Goal: Task Accomplishment & Management: Manage account settings

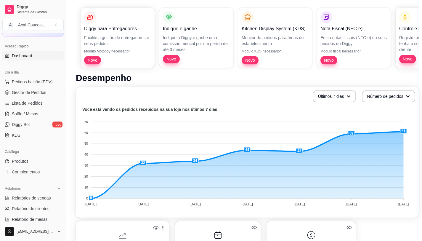
scroll to position [59, 0]
click at [36, 90] on span "Gestor de Pedidos" at bounding box center [29, 93] width 34 height 6
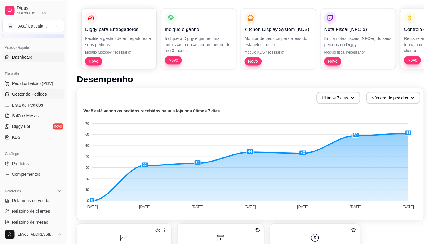
scroll to position [0, 0]
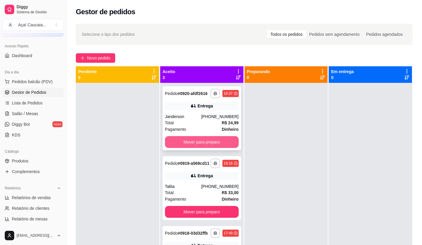
click at [218, 145] on button "Mover para preparo" at bounding box center [202, 142] width 74 height 12
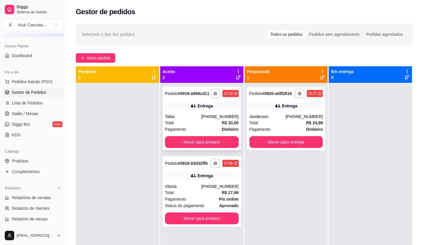
click at [219, 212] on div "**********" at bounding box center [202, 192] width 79 height 71
click at [222, 217] on button "Mover para preparo" at bounding box center [202, 219] width 74 height 12
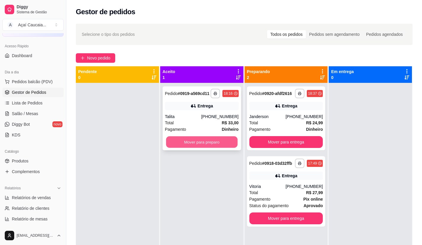
click at [228, 145] on button "Mover para preparo" at bounding box center [201, 143] width 71 height 12
click at [214, 171] on div "**********" at bounding box center [201, 205] width 83 height 245
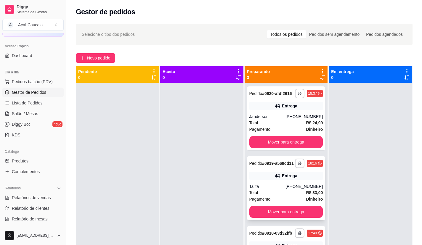
click at [278, 163] on strong "# 0919-a569cd11" at bounding box center [278, 163] width 32 height 5
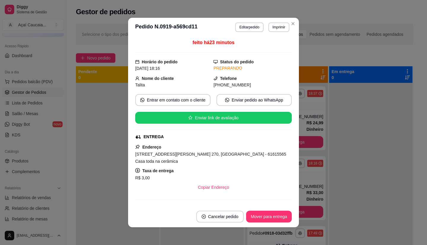
scroll to position [122, 0]
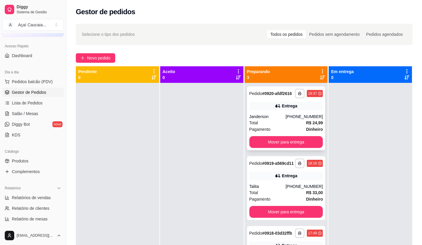
click at [263, 103] on div "Entrega" at bounding box center [287, 106] width 74 height 8
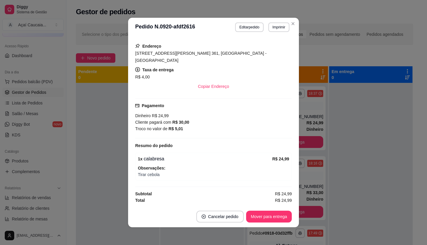
scroll to position [1, 0]
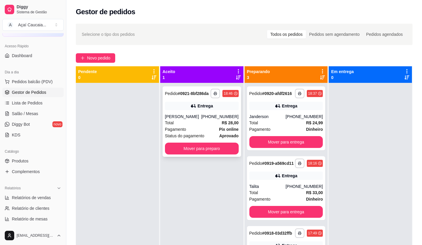
click at [223, 114] on div "[PHONE_NUMBER]" at bounding box center [219, 117] width 37 height 6
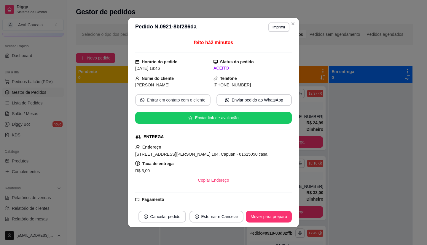
click at [191, 99] on button "Entrar em contato com o cliente" at bounding box center [172, 100] width 75 height 12
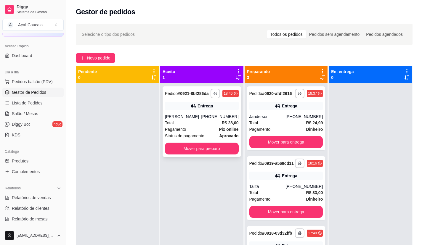
click at [200, 129] on div "Pagamento Pix online" at bounding box center [202, 129] width 74 height 7
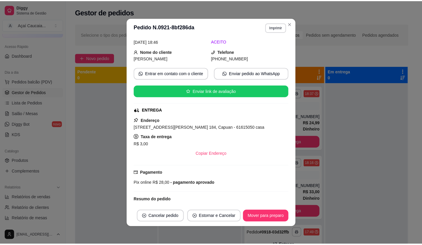
scroll to position [66, 0]
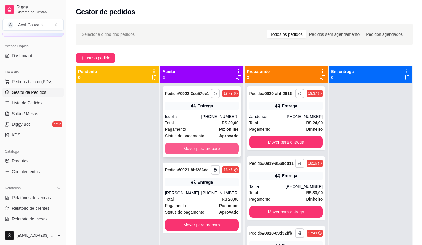
click at [173, 144] on button "Mover para preparo" at bounding box center [202, 149] width 74 height 12
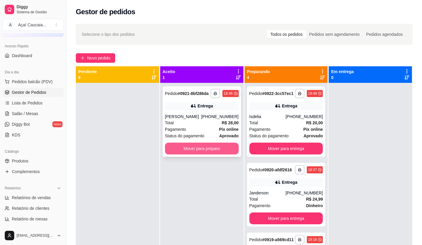
click at [181, 153] on button "Mover para preparo" at bounding box center [202, 149] width 74 height 12
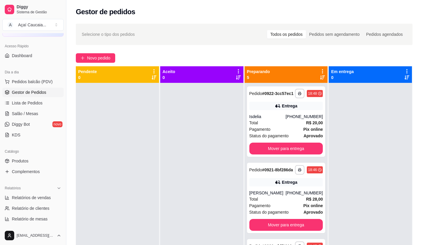
click at [173, 168] on div at bounding box center [201, 205] width 83 height 245
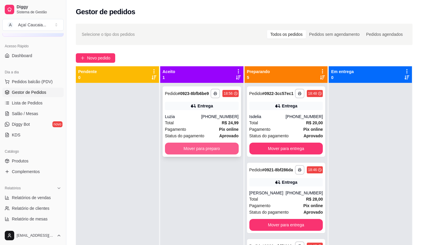
click at [224, 153] on button "Mover para preparo" at bounding box center [202, 149] width 74 height 12
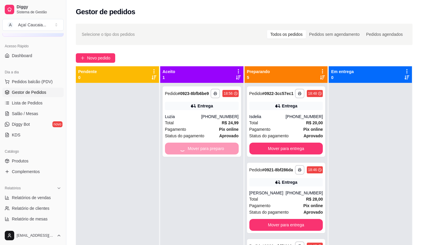
click at [179, 172] on div "**********" at bounding box center [201, 205] width 83 height 245
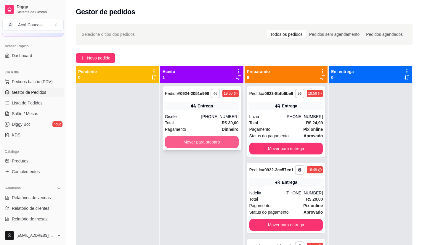
click at [194, 146] on button "Mover para preparo" at bounding box center [202, 142] width 74 height 12
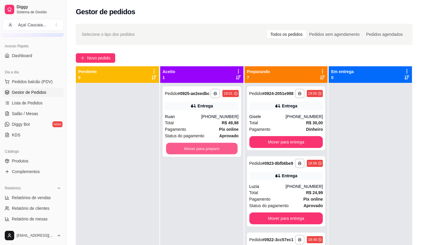
click at [192, 149] on button "Mover para preparo" at bounding box center [201, 149] width 71 height 12
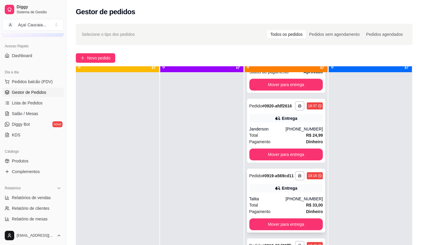
scroll to position [17, 0]
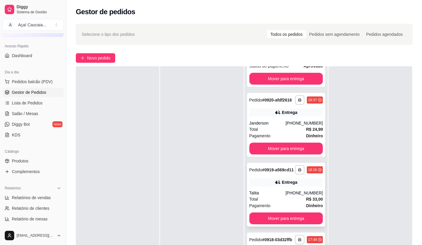
click at [282, 180] on div "Entrega" at bounding box center [289, 183] width 15 height 6
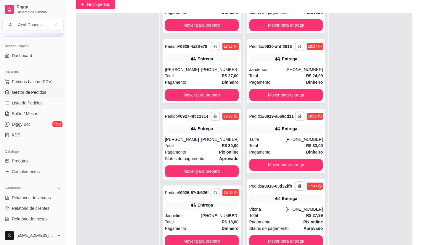
scroll to position [90, 0]
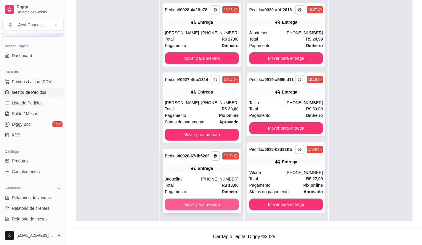
click at [186, 202] on button "Mover para preparo" at bounding box center [202, 205] width 74 height 12
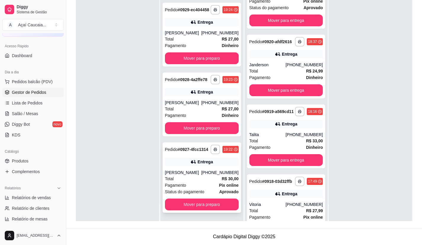
scroll to position [465, 0]
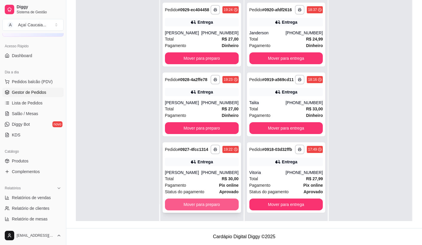
click at [187, 209] on button "Mover para preparo" at bounding box center [202, 205] width 74 height 12
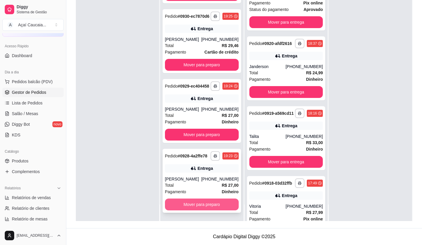
scroll to position [547, 0]
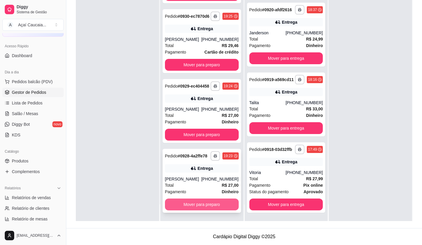
click at [186, 201] on button "Mover para preparo" at bounding box center [202, 205] width 74 height 12
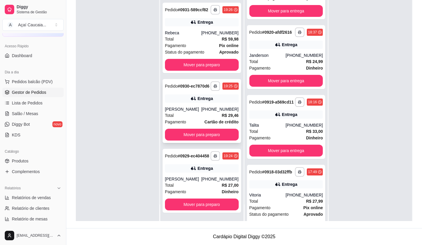
scroll to position [621, 0]
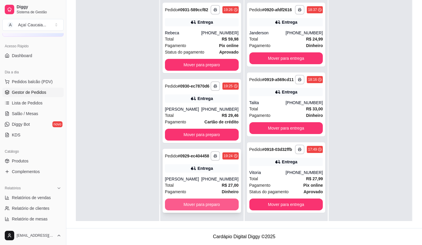
click at [191, 206] on button "Mover para preparo" at bounding box center [202, 205] width 74 height 12
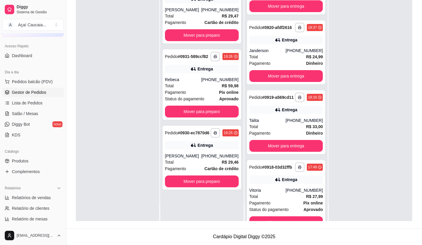
scroll to position [696, 0]
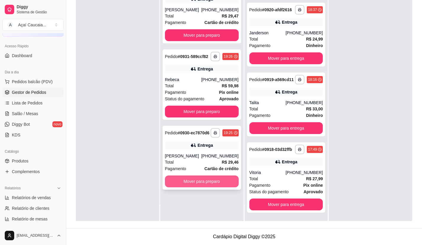
click at [192, 187] on button "Mover para preparo" at bounding box center [202, 182] width 74 height 12
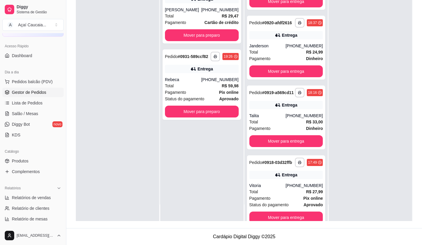
scroll to position [771, 0]
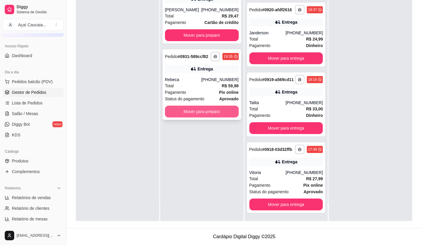
click at [202, 114] on button "Mover para preparo" at bounding box center [202, 112] width 74 height 12
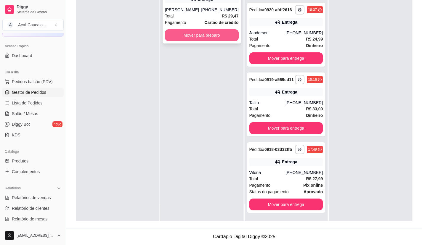
click at [196, 40] on button "Mover para preparo" at bounding box center [202, 35] width 74 height 12
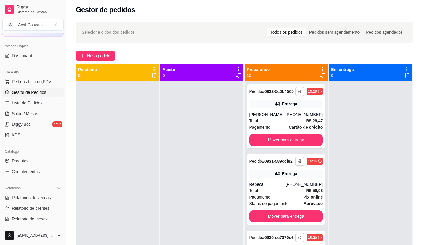
scroll to position [0, 0]
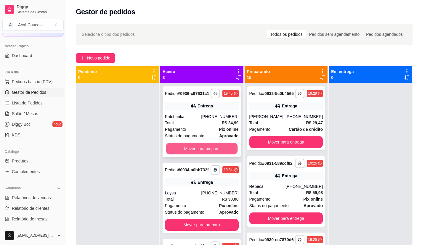
click at [196, 149] on button "Mover para preparo" at bounding box center [201, 149] width 71 height 12
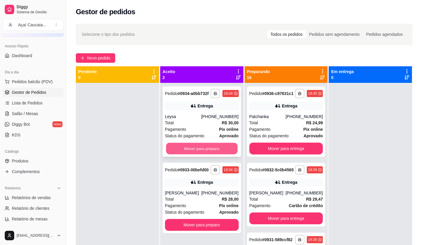
click at [176, 150] on button "Mover para preparo" at bounding box center [201, 149] width 71 height 12
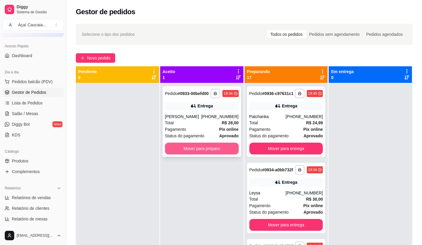
click at [176, 149] on button "Mover para preparo" at bounding box center [202, 149] width 74 height 12
click at [176, 149] on button "Mover para preparo" at bounding box center [201, 149] width 71 height 12
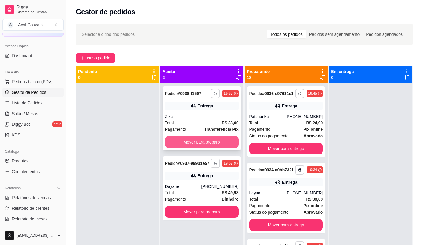
click at [209, 143] on button "Mover para preparo" at bounding box center [202, 142] width 74 height 12
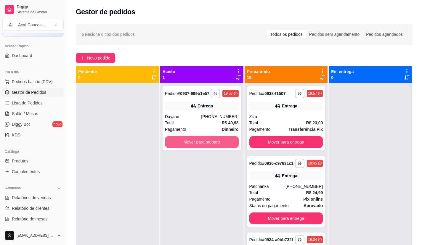
click at [209, 143] on button "Mover para preparo" at bounding box center [202, 142] width 74 height 12
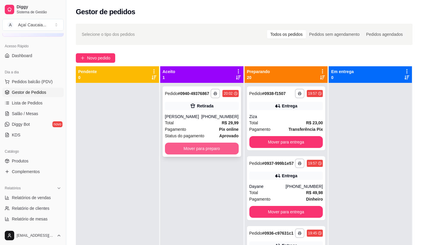
click at [211, 151] on button "Mover para preparo" at bounding box center [202, 149] width 74 height 12
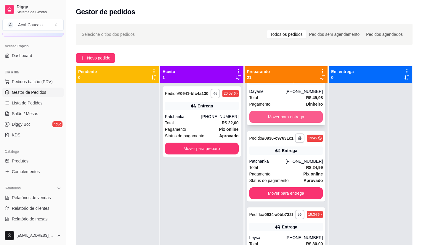
scroll to position [207, 0]
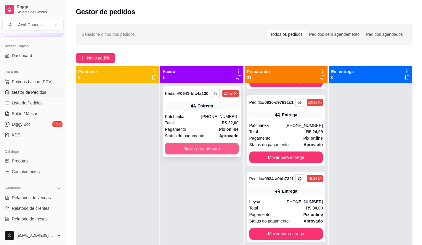
click at [195, 149] on button "Mover para preparo" at bounding box center [202, 149] width 74 height 12
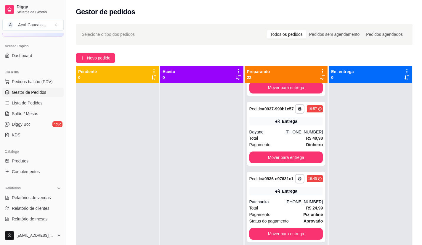
scroll to position [289, 0]
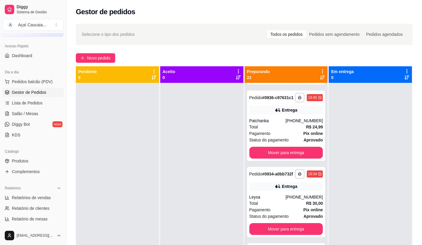
click at [167, 159] on div at bounding box center [201, 205] width 83 height 245
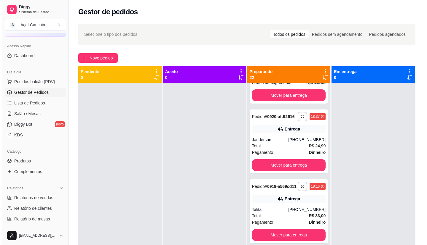
scroll to position [1415, 0]
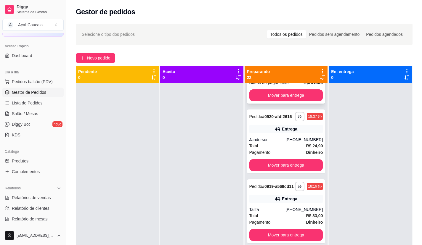
click at [298, 66] on div "[PHONE_NUMBER]" at bounding box center [304, 63] width 37 height 6
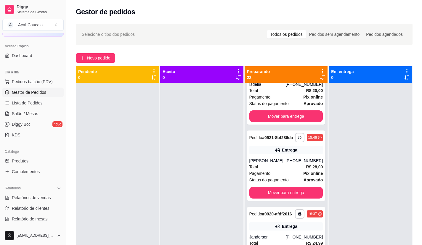
scroll to position [1334, 0]
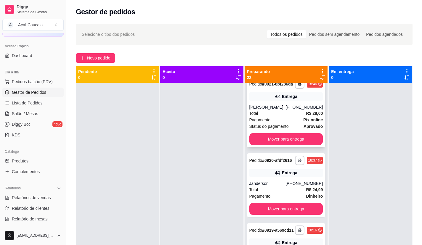
click at [261, 148] on div "**********" at bounding box center [286, 112] width 79 height 71
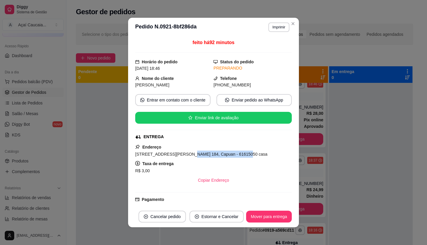
drag, startPoint x: 189, startPoint y: 154, endPoint x: 243, endPoint y: 155, distance: 54.0
click at [243, 155] on div "[STREET_ADDRESS][PERSON_NAME] 184, Capuan - 61615050 casa" at bounding box center [213, 154] width 157 height 7
drag, startPoint x: 131, startPoint y: 156, endPoint x: 209, endPoint y: 156, distance: 78.0
click at [208, 156] on div "feito há 92 minutos Horário do pedido [DATE] 18:46 Status do pedido PREPARANDO …" at bounding box center [213, 122] width 171 height 170
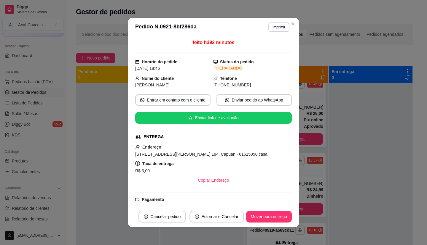
click at [244, 152] on div "[STREET_ADDRESS][PERSON_NAME] 184, Capuan - 61615050 casa" at bounding box center [213, 154] width 157 height 7
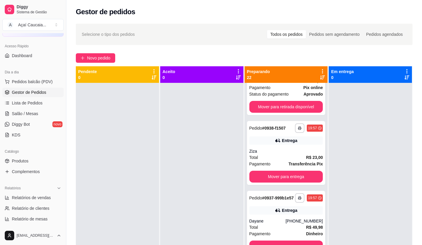
scroll to position [0, 0]
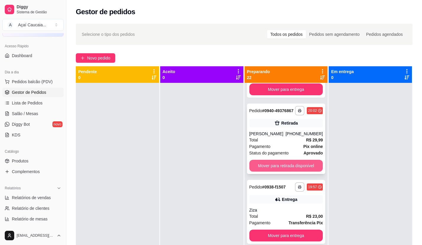
click at [280, 172] on button "Mover para retirada disponível" at bounding box center [287, 166] width 74 height 12
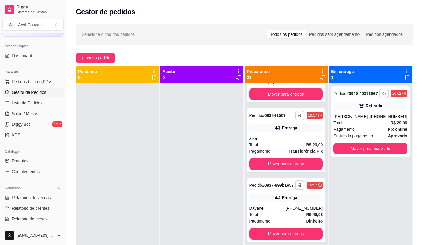
scroll to position [59, 0]
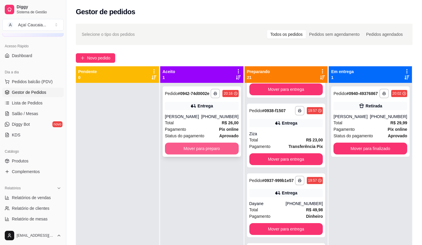
click at [206, 151] on button "Mover para preparo" at bounding box center [202, 149] width 74 height 12
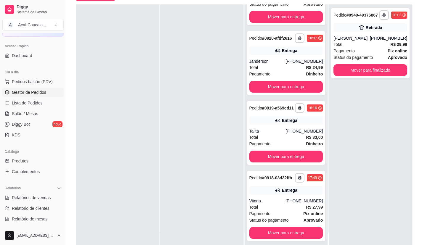
scroll to position [90, 0]
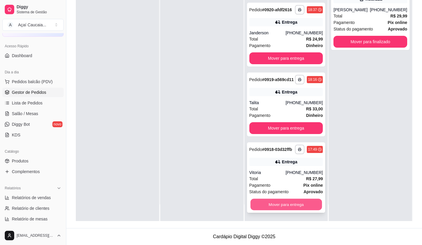
click at [288, 203] on button "Mover para entrega" at bounding box center [285, 205] width 71 height 12
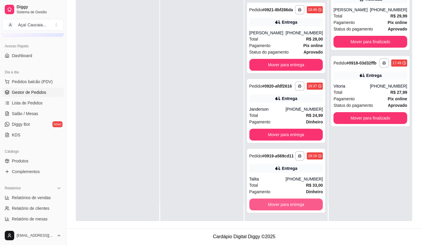
click at [289, 204] on button "Mover para entrega" at bounding box center [287, 205] width 74 height 12
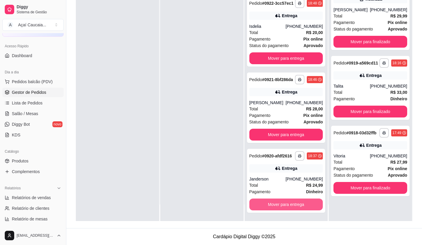
click at [289, 204] on button "Mover para entrega" at bounding box center [287, 205] width 74 height 12
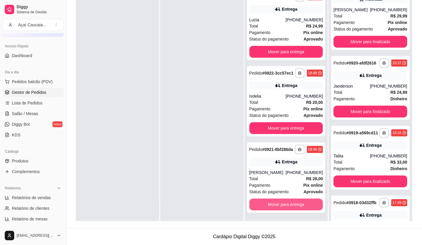
click at [289, 204] on button "Mover para entrega" at bounding box center [287, 205] width 74 height 12
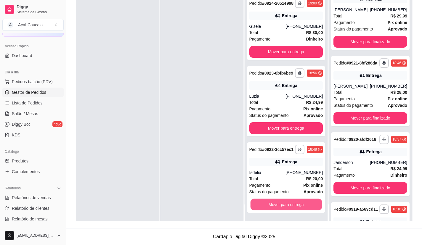
click at [289, 204] on button "Mover para entrega" at bounding box center [285, 205] width 71 height 12
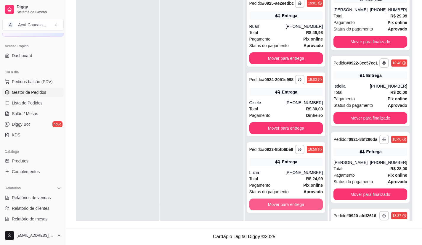
click at [289, 204] on button "Mover para entrega" at bounding box center [287, 205] width 74 height 12
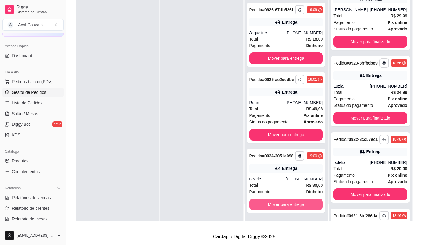
click at [289, 204] on button "Mover para entrega" at bounding box center [287, 205] width 74 height 12
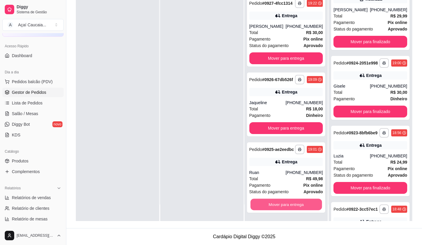
click at [289, 204] on button "Mover para entrega" at bounding box center [285, 205] width 71 height 12
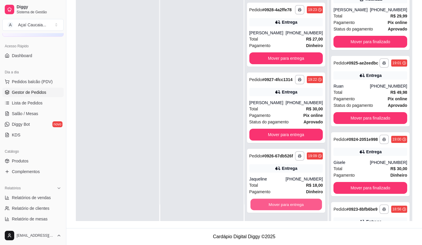
click at [289, 204] on button "Mover para entrega" at bounding box center [285, 205] width 71 height 12
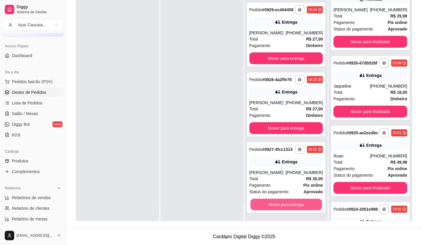
click at [289, 204] on button "Mover para entrega" at bounding box center [285, 205] width 71 height 12
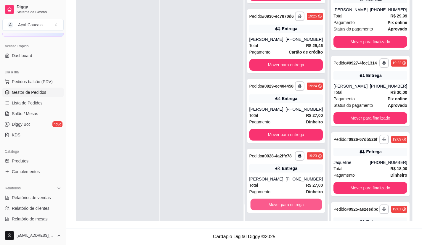
click at [289, 204] on button "Mover para entrega" at bounding box center [285, 205] width 71 height 12
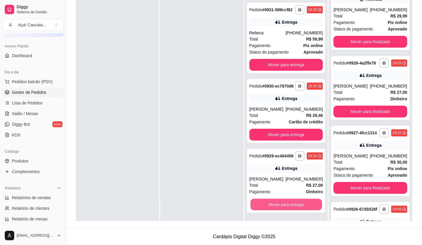
click at [289, 204] on button "Mover para entrega" at bounding box center [285, 205] width 71 height 12
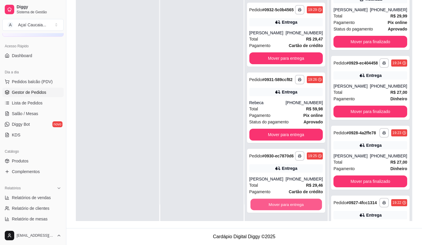
click at [289, 204] on button "Mover para entrega" at bounding box center [285, 205] width 71 height 12
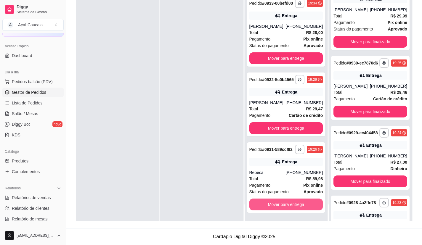
click at [289, 204] on button "Mover para entrega" at bounding box center [287, 205] width 74 height 12
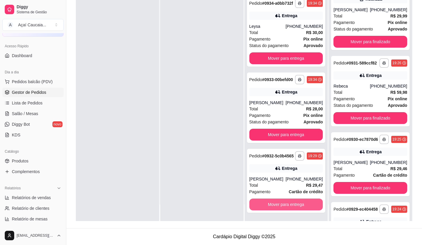
scroll to position [386, 0]
click at [189, 156] on div at bounding box center [201, 98] width 83 height 245
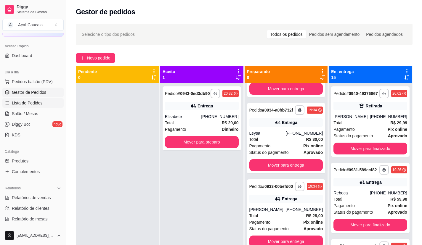
click at [30, 105] on span "Lista de Pedidos" at bounding box center [27, 103] width 31 height 6
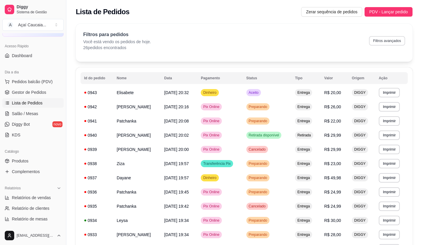
click at [383, 40] on button "Filtros avançados" at bounding box center [387, 40] width 36 height 9
select select "0"
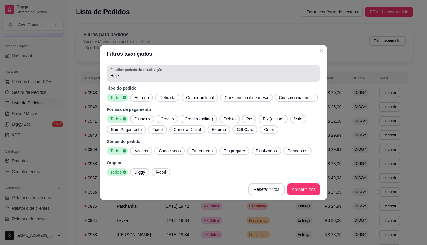
click at [123, 76] on span "Hoje" at bounding box center [209, 76] width 199 height 6
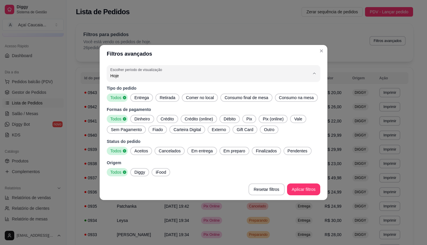
click at [122, 100] on span "Ontem" at bounding box center [211, 100] width 190 height 6
type input "1"
select select "1"
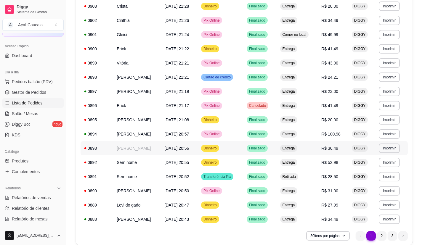
scroll to position [310, 0]
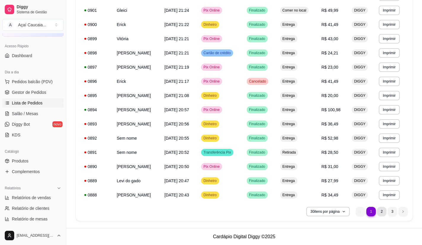
click at [383, 213] on li "2" at bounding box center [381, 211] width 9 height 9
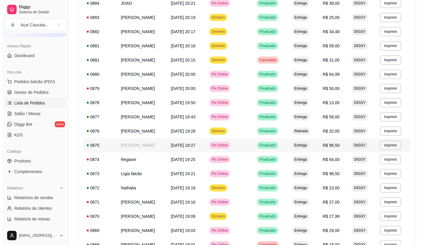
scroll to position [103, 0]
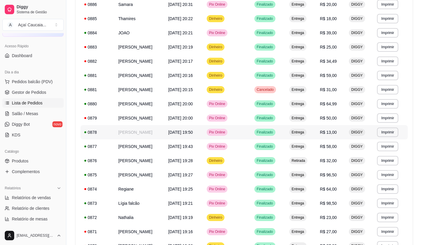
click at [141, 136] on td "[PERSON_NAME]" at bounding box center [140, 132] width 50 height 14
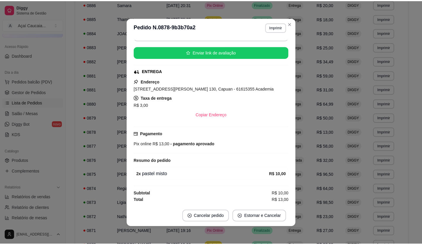
scroll to position [1, 0]
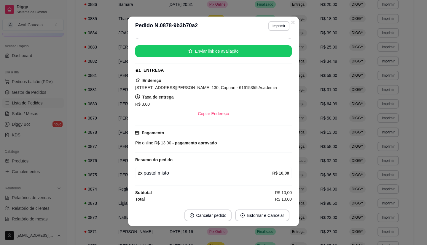
click at [128, 40] on div "Horário do pedido [DATE] 19:50 Status do pedido FINALIZADO Nome do cliente [PER…" at bounding box center [213, 121] width 171 height 170
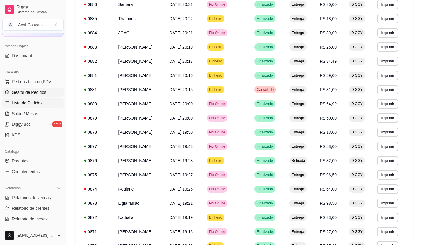
click at [33, 93] on span "Gestor de Pedidos" at bounding box center [29, 93] width 34 height 6
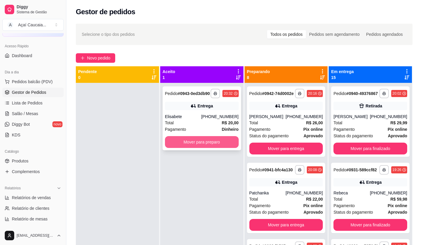
click at [177, 148] on button "Mover para preparo" at bounding box center [202, 142] width 74 height 12
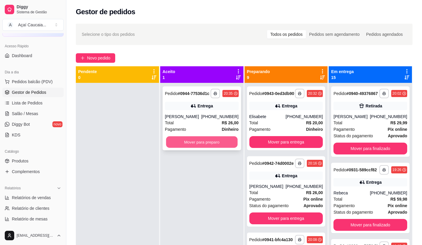
click at [202, 141] on button "Mover para preparo" at bounding box center [201, 143] width 71 height 12
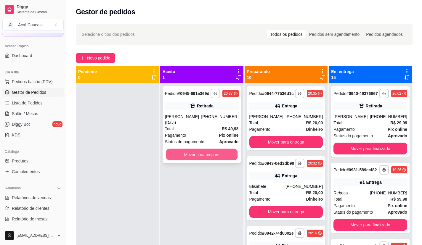
click at [205, 151] on button "Mover para preparo" at bounding box center [201, 155] width 71 height 12
click at [181, 174] on div "**********" at bounding box center [201, 205] width 83 height 245
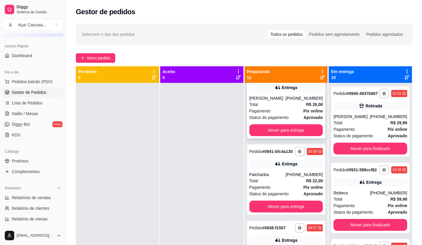
scroll to position [296, 0]
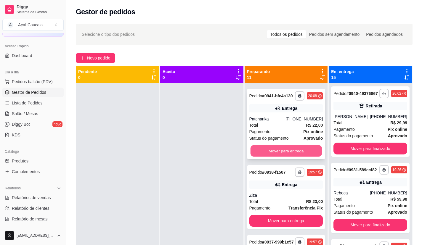
click at [275, 157] on button "Mover para entrega" at bounding box center [285, 152] width 71 height 12
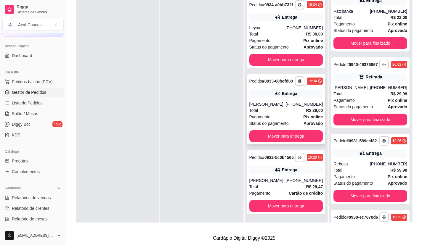
scroll to position [90, 0]
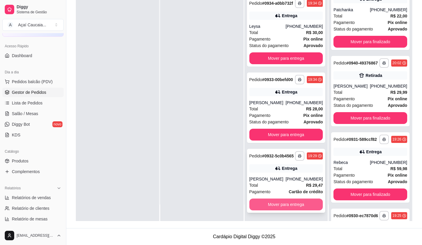
click at [275, 204] on button "Mover para entrega" at bounding box center [287, 205] width 74 height 12
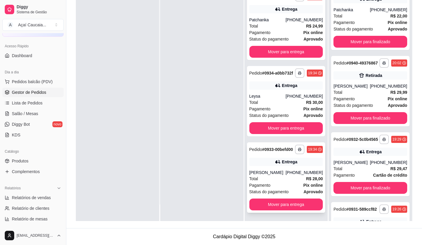
scroll to position [461, 0]
click at [277, 202] on button "Mover para entrega" at bounding box center [285, 205] width 71 height 12
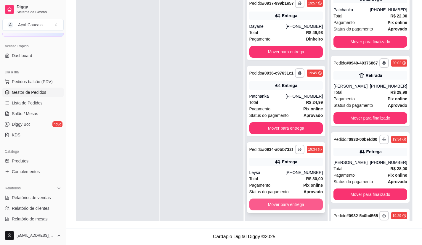
click at [276, 203] on button "Mover para entrega" at bounding box center [287, 205] width 74 height 12
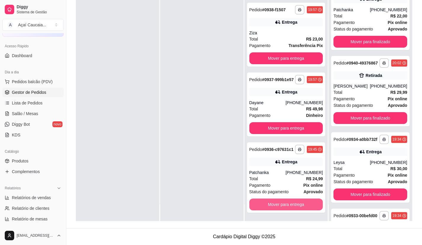
click at [276, 203] on button "Mover para entrega" at bounding box center [287, 205] width 74 height 12
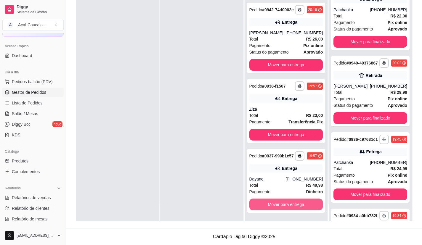
click at [276, 203] on button "Mover para entrega" at bounding box center [287, 205] width 74 height 12
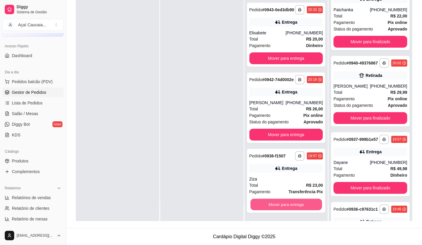
click at [276, 203] on button "Mover para entrega" at bounding box center [285, 205] width 71 height 12
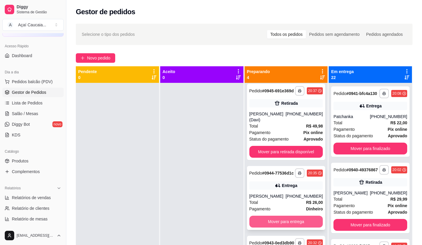
scroll to position [0, 0]
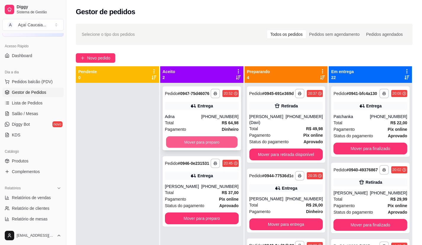
click at [183, 148] on button "Mover para preparo" at bounding box center [201, 143] width 71 height 12
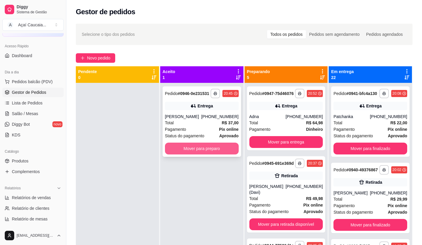
click at [203, 148] on button "Mover para preparo" at bounding box center [202, 149] width 74 height 12
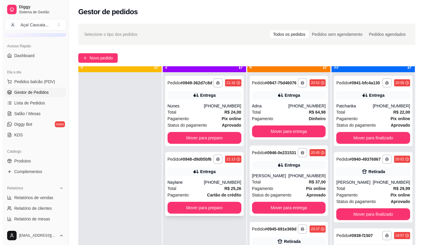
scroll to position [17, 0]
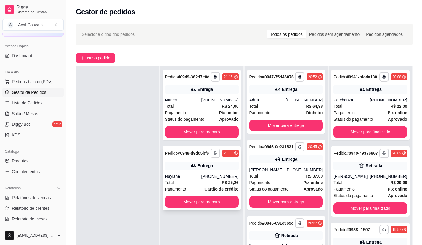
click at [196, 170] on div "Entrega" at bounding box center [202, 166] width 74 height 8
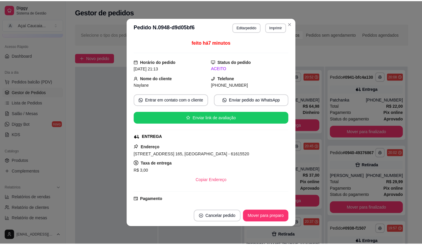
scroll to position [59, 0]
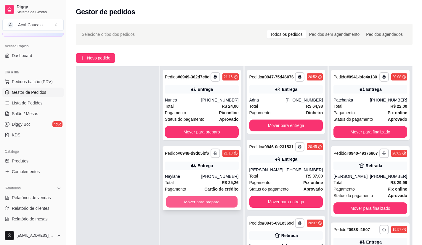
click at [197, 208] on button "Mover para preparo" at bounding box center [201, 203] width 71 height 12
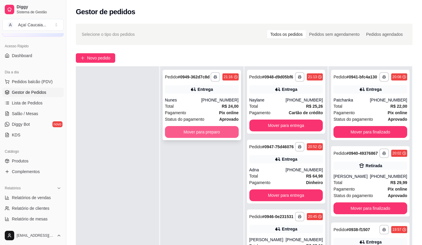
click at [200, 133] on button "Mover para preparo" at bounding box center [202, 132] width 74 height 12
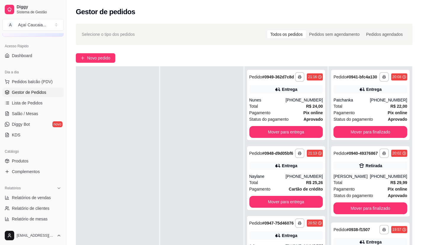
click at [148, 132] on div at bounding box center [117, 188] width 83 height 245
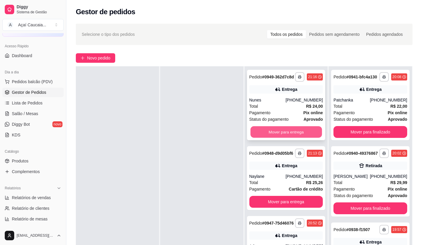
click at [295, 136] on button "Mover para entrega" at bounding box center [285, 133] width 71 height 12
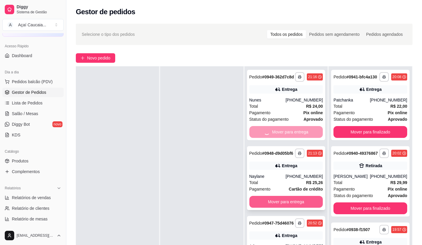
click at [298, 215] on div "**********" at bounding box center [286, 188] width 83 height 245
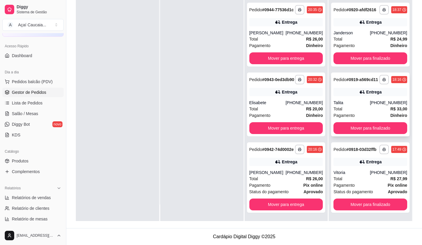
scroll to position [1559, 0]
click at [361, 207] on button "Mover para finalizado" at bounding box center [371, 205] width 74 height 12
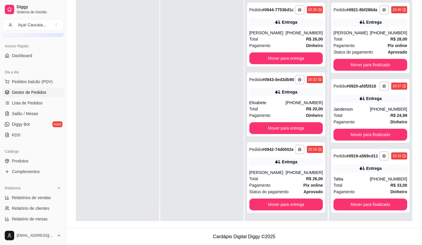
scroll to position [1477, 0]
click at [380, 206] on button "Mover para finalizado" at bounding box center [371, 205] width 74 height 12
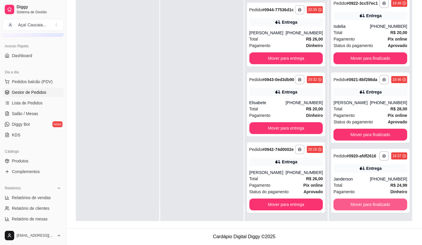
click at [380, 206] on button "Mover para finalizado" at bounding box center [371, 205] width 74 height 12
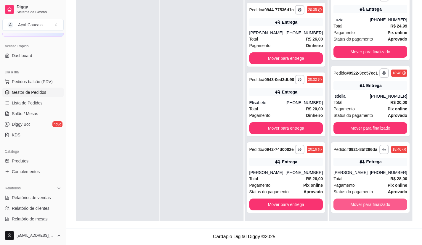
click at [380, 206] on button "Mover para finalizado" at bounding box center [371, 205] width 74 height 12
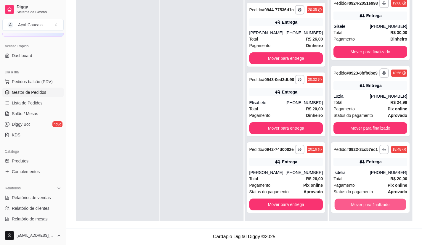
click at [380, 206] on button "Mover para finalizado" at bounding box center [370, 205] width 71 height 12
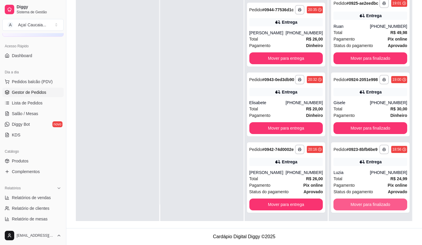
scroll to position [1166, 0]
click at [380, 206] on button "Mover para finalizado" at bounding box center [370, 205] width 71 height 12
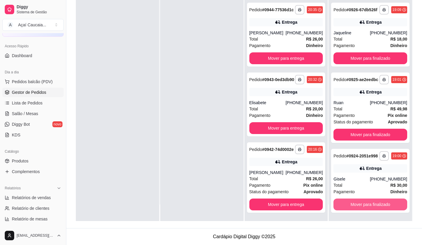
scroll to position [1084, 0]
click at [380, 206] on button "Mover para finalizado" at bounding box center [370, 205] width 71 height 12
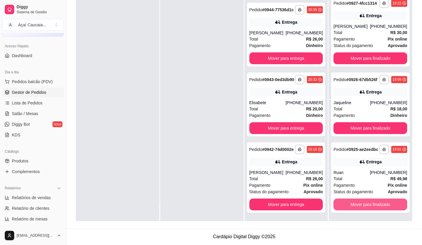
scroll to position [1010, 0]
click at [380, 206] on button "Mover para finalizado" at bounding box center [371, 205] width 74 height 12
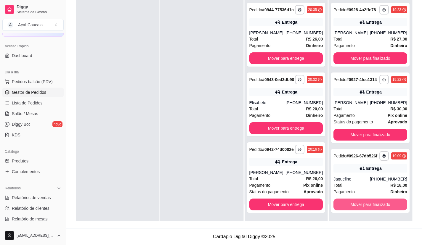
scroll to position [928, 0]
click at [380, 206] on button "Mover para finalizado" at bounding box center [371, 205] width 74 height 12
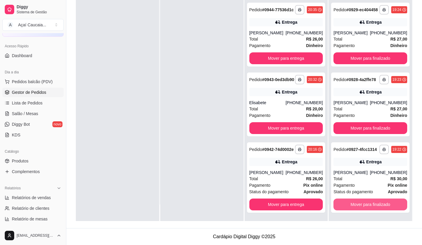
scroll to position [854, 0]
click at [380, 206] on button "Mover para finalizado" at bounding box center [371, 205] width 74 height 12
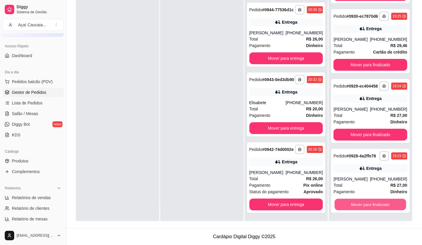
click at [380, 206] on button "Mover para finalizado" at bounding box center [370, 205] width 71 height 12
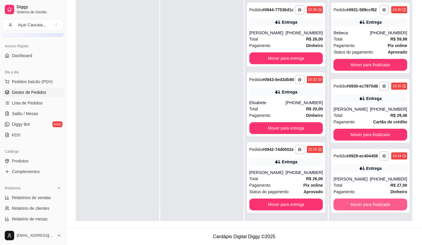
click at [380, 206] on button "Mover para finalizado" at bounding box center [371, 205] width 74 height 12
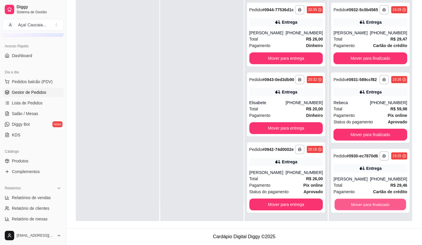
click at [380, 206] on button "Mover para finalizado" at bounding box center [370, 205] width 71 height 12
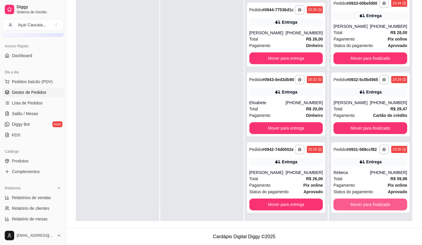
click at [380, 206] on button "Mover para finalizado" at bounding box center [371, 205] width 74 height 12
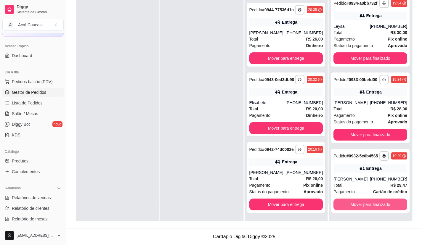
click at [380, 206] on button "Mover para finalizado" at bounding box center [371, 205] width 74 height 12
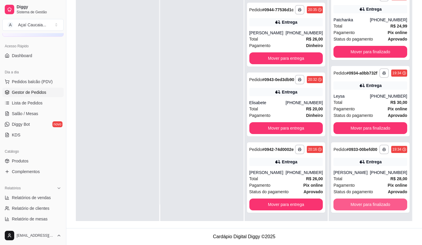
scroll to position [392, 0]
click at [380, 206] on button "Mover para finalizado" at bounding box center [370, 205] width 71 height 12
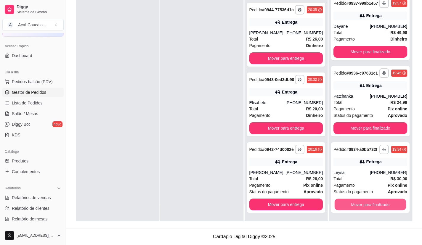
click at [380, 206] on button "Mover para finalizado" at bounding box center [370, 205] width 71 height 12
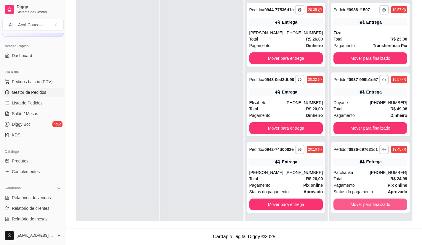
click at [380, 206] on button "Mover para finalizado" at bounding box center [371, 205] width 74 height 12
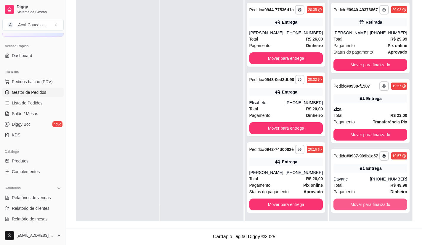
click at [380, 206] on button "Mover para finalizado" at bounding box center [371, 205] width 74 height 12
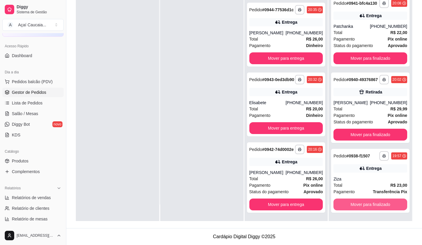
click at [380, 206] on button "Mover para finalizado" at bounding box center [371, 205] width 74 height 12
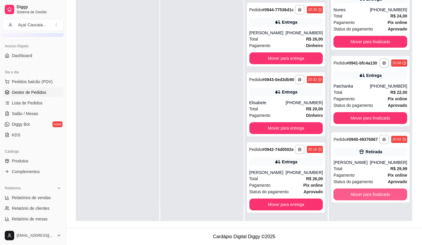
click at [380, 201] on button "Mover para finalizado" at bounding box center [371, 195] width 74 height 12
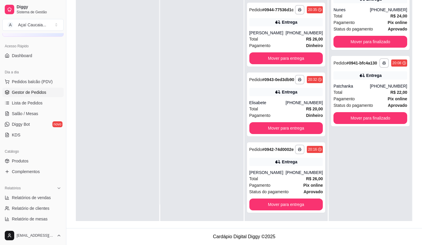
scroll to position [0, 0]
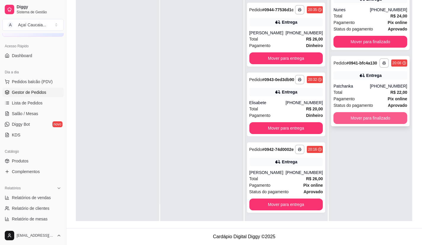
click at [368, 121] on button "Mover para finalizado" at bounding box center [371, 118] width 74 height 12
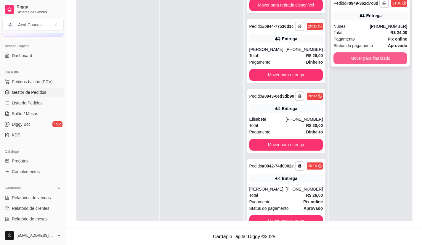
click at [357, 64] on button "Mover para finalizado" at bounding box center [371, 58] width 74 height 12
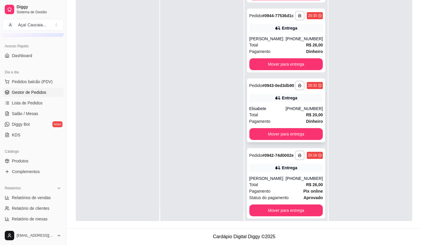
scroll to position [17, 0]
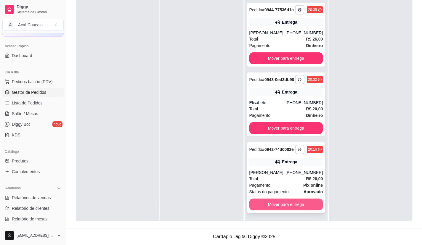
click at [278, 202] on button "Mover para entrega" at bounding box center [287, 205] width 74 height 12
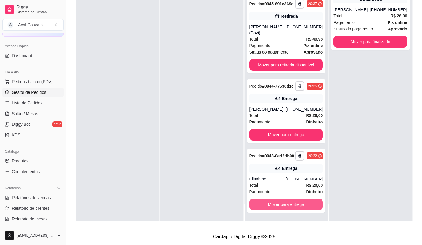
scroll to position [222, 0]
click at [278, 202] on button "Mover para entrega" at bounding box center [287, 205] width 74 height 12
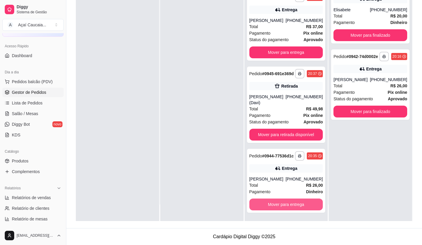
click at [278, 202] on button "Mover para entrega" at bounding box center [287, 205] width 74 height 12
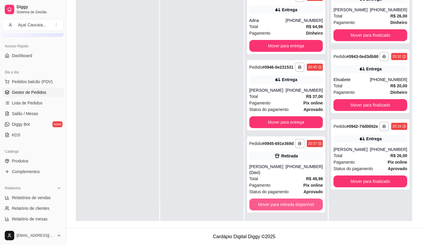
click at [278, 202] on button "Mover para retirada disponível" at bounding box center [287, 205] width 74 height 12
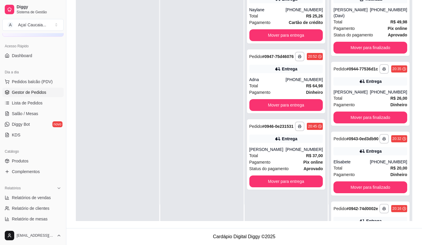
scroll to position [0, 0]
click at [278, 202] on div "**********" at bounding box center [286, 98] width 83 height 245
click at [279, 188] on button "Mover para entrega" at bounding box center [287, 182] width 74 height 12
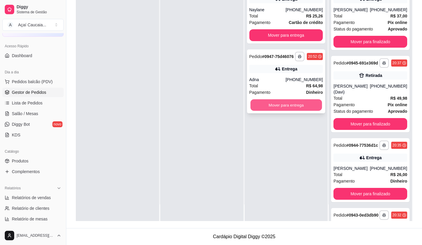
click at [276, 111] on button "Mover para entrega" at bounding box center [285, 106] width 71 height 12
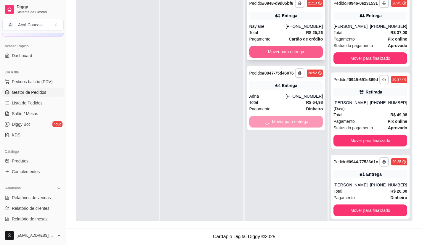
click at [317, 58] on button "Mover para entrega" at bounding box center [287, 52] width 74 height 12
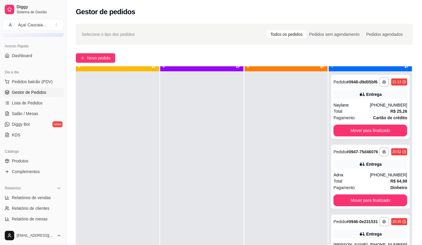
scroll to position [17, 0]
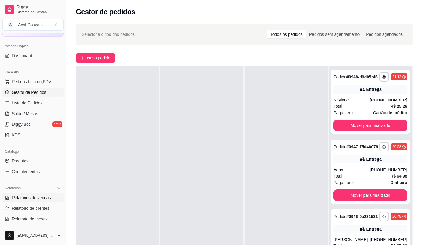
click at [39, 199] on span "Relatórios de vendas" at bounding box center [31, 198] width 39 height 6
select select "ALL"
select select "0"
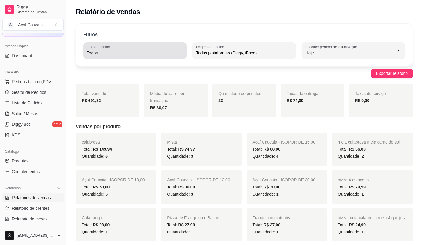
click at [185, 52] on button "Tipo do pedido Todos" at bounding box center [134, 50] width 103 height 17
click at [132, 79] on span "Entrega" at bounding box center [132, 77] width 84 height 6
type input "DELIVERY"
select select "DELIVERY"
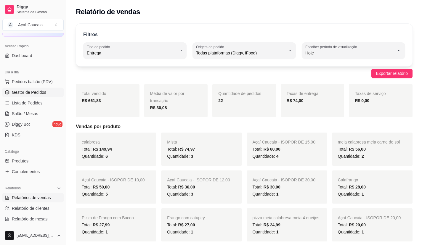
click at [51, 93] on link "Gestor de Pedidos" at bounding box center [32, 92] width 61 height 9
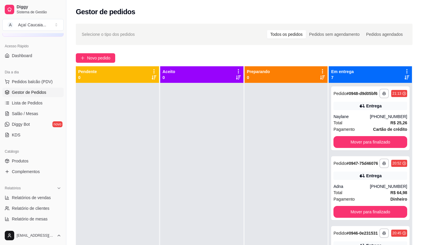
click at [241, 162] on div at bounding box center [201, 205] width 83 height 245
click at [373, 192] on div "**********" at bounding box center [370, 189] width 79 height 64
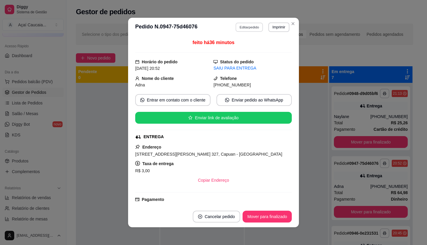
click at [250, 28] on button "Editar pedido" at bounding box center [250, 27] width 28 height 9
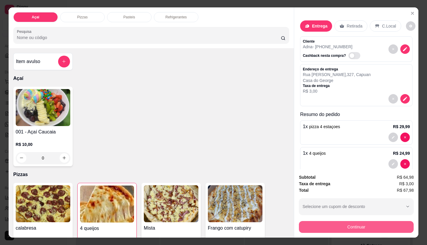
click at [347, 225] on button "Continuar" at bounding box center [356, 227] width 115 height 12
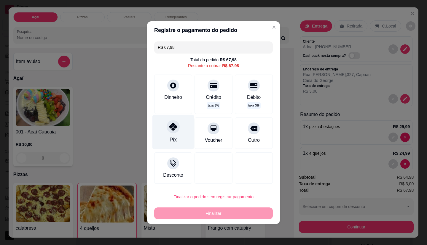
click at [181, 124] on div "Pix" at bounding box center [173, 132] width 42 height 35
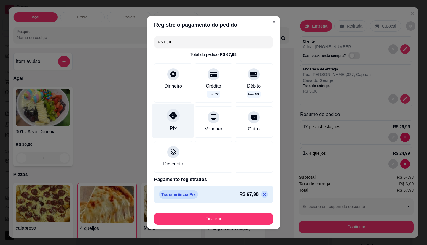
type input "R$ 0,00"
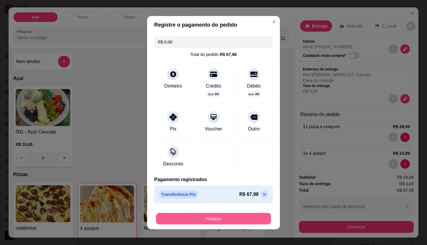
click at [229, 216] on button "Finalizar" at bounding box center [213, 219] width 115 height 12
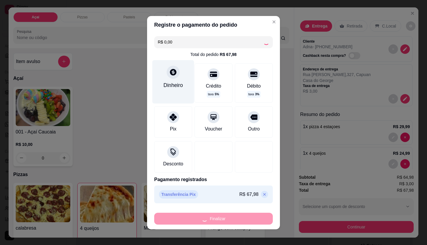
type input "0"
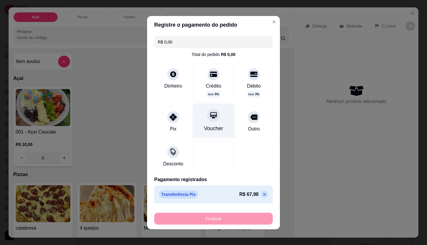
type input "-R$ 67,98"
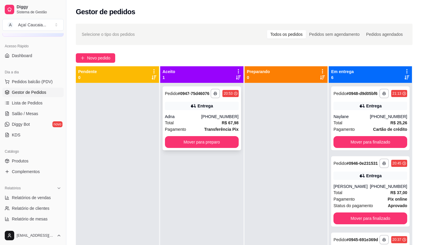
click at [218, 151] on div "**********" at bounding box center [202, 119] width 79 height 64
click at [188, 148] on button "Mover para preparo" at bounding box center [202, 142] width 74 height 12
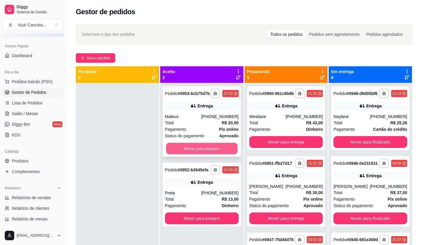
click at [189, 154] on button "Mover para preparo" at bounding box center [201, 149] width 71 height 12
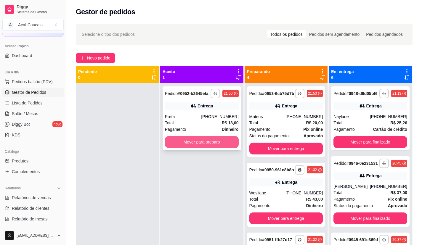
click at [204, 141] on button "Mover para preparo" at bounding box center [202, 142] width 74 height 12
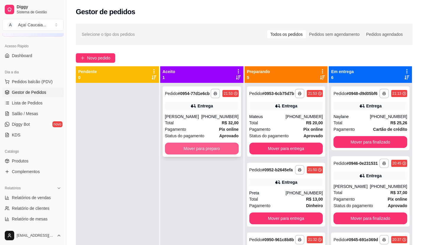
click at [200, 150] on button "Mover para preparo" at bounding box center [202, 149] width 74 height 12
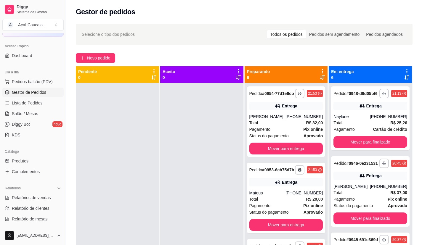
click at [182, 181] on div at bounding box center [201, 205] width 83 height 245
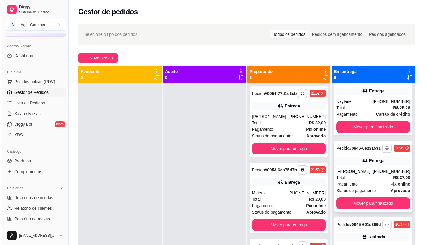
scroll to position [30, 0]
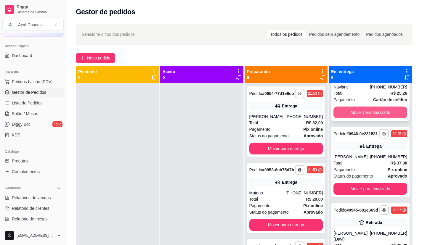
click at [381, 116] on button "Mover para finalizado" at bounding box center [371, 113] width 74 height 12
click at [381, 116] on div "Mover para finalizado" at bounding box center [371, 113] width 74 height 12
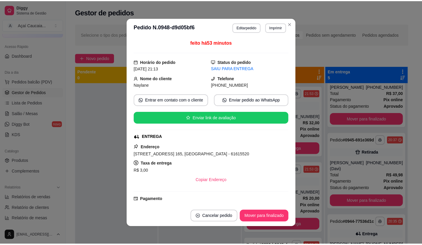
scroll to position [0, 0]
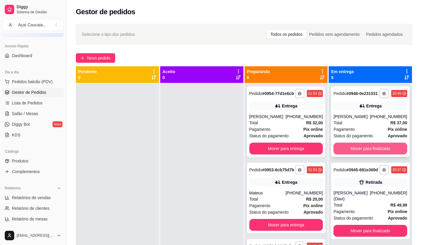
click at [387, 149] on button "Mover para finalizado" at bounding box center [371, 149] width 74 height 12
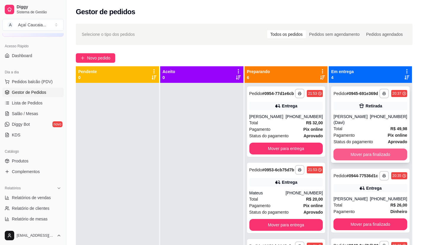
click at [387, 151] on button "Mover para finalizado" at bounding box center [371, 155] width 74 height 12
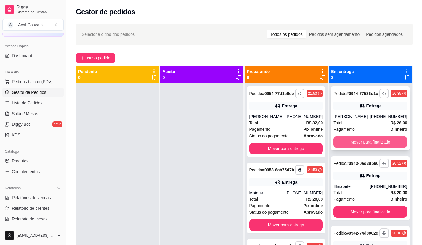
click at [382, 145] on button "Mover para finalizado" at bounding box center [371, 142] width 74 height 12
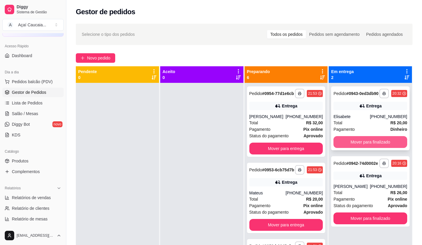
click at [383, 145] on button "Mover para finalizado" at bounding box center [371, 142] width 74 height 12
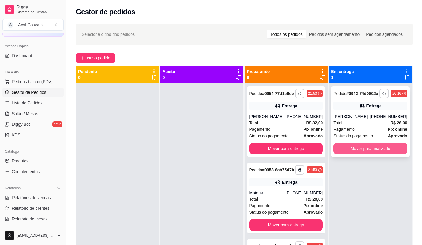
click at [385, 151] on button "Mover para finalizado" at bounding box center [371, 149] width 74 height 12
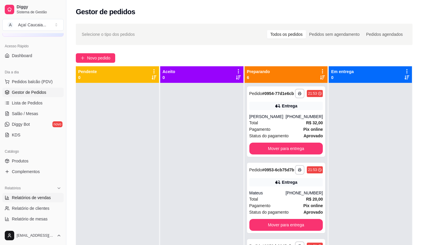
click at [30, 198] on span "Relatórios de vendas" at bounding box center [31, 198] width 39 height 6
select select "ALL"
select select "0"
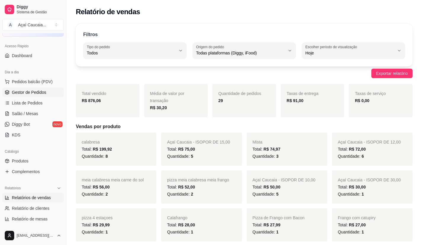
click at [30, 94] on span "Gestor de Pedidos" at bounding box center [29, 93] width 34 height 6
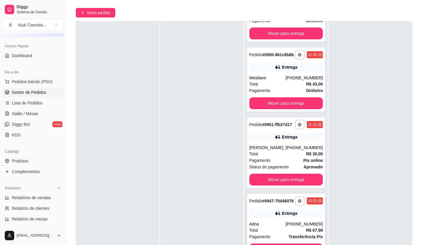
scroll to position [90, 0]
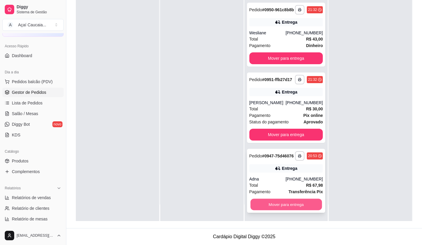
click at [282, 202] on button "Mover para entrega" at bounding box center [285, 205] width 71 height 12
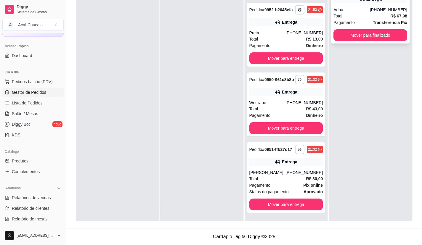
click at [383, 13] on div "[PHONE_NUMBER]" at bounding box center [388, 10] width 37 height 6
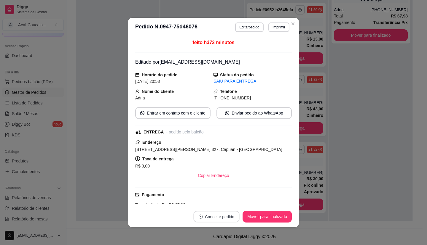
click at [207, 214] on button "Cancelar pedido" at bounding box center [217, 217] width 46 height 12
click at [224, 202] on button "Sim" at bounding box center [230, 203] width 23 height 12
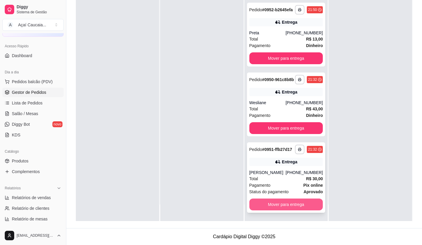
click at [268, 201] on button "Mover para entrega" at bounding box center [287, 205] width 74 height 12
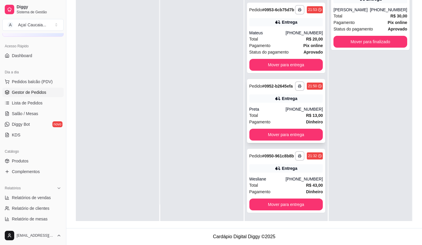
scroll to position [72, 0]
click at [288, 129] on button "Mover para entrega" at bounding box center [287, 135] width 74 height 12
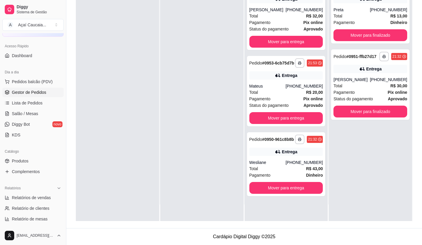
scroll to position [0, 0]
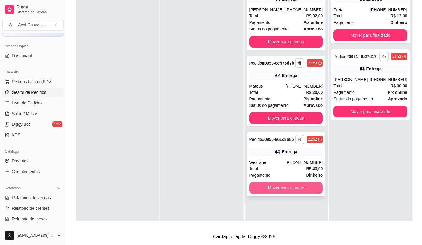
click at [291, 187] on div "**********" at bounding box center [286, 164] width 79 height 64
click at [301, 191] on button "Mover para entrega" at bounding box center [287, 188] width 74 height 12
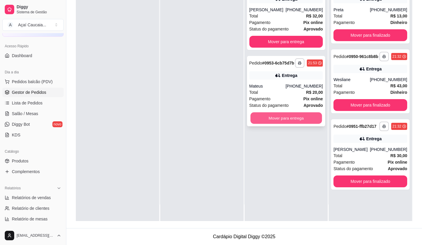
click at [282, 121] on button "Mover para entrega" at bounding box center [285, 119] width 71 height 12
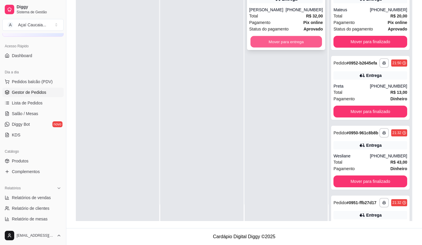
click at [282, 41] on button "Mover para entrega" at bounding box center [285, 42] width 71 height 12
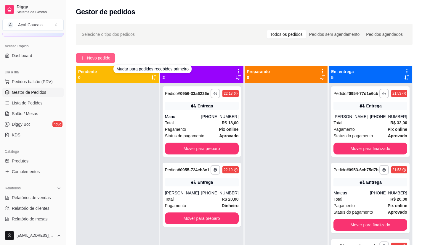
click at [109, 55] on span "Novo pedido" at bounding box center [98, 58] width 23 height 7
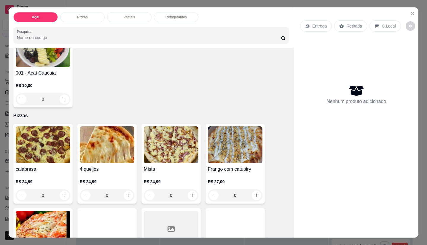
scroll to position [59, 0]
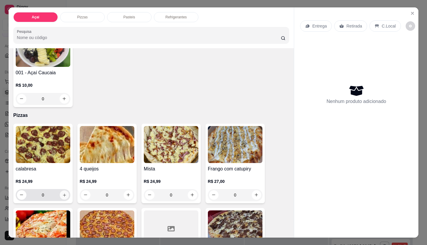
click at [63, 194] on icon "increase-product-quantity" at bounding box center [64, 195] width 3 height 3
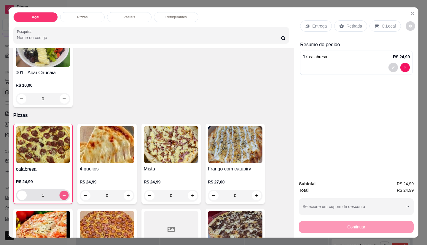
click at [63, 194] on icon "increase-product-quantity" at bounding box center [64, 195] width 3 height 3
type input "2"
click at [309, 23] on div "Entrega" at bounding box center [316, 25] width 32 height 11
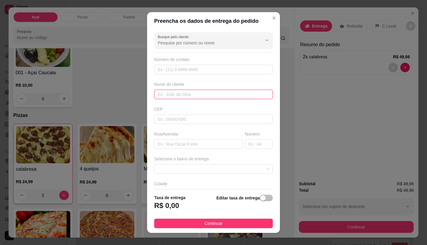
click at [173, 91] on input "text" at bounding box center [213, 94] width 119 height 9
type input "yude"
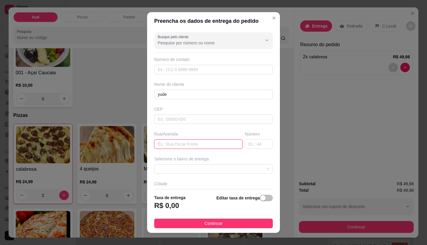
click at [169, 144] on input "text" at bounding box center [198, 144] width 88 height 9
type input "rua [DATE]"
click at [246, 143] on input "text" at bounding box center [259, 144] width 28 height 9
click at [205, 167] on span at bounding box center [213, 169] width 111 height 9
type input "490"
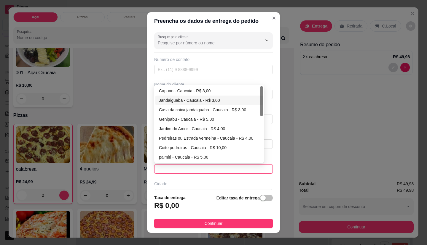
click at [178, 101] on div "Jandaiguaba - Caucaia - R$ 3,00" at bounding box center [209, 100] width 100 height 7
type input "Caucaia"
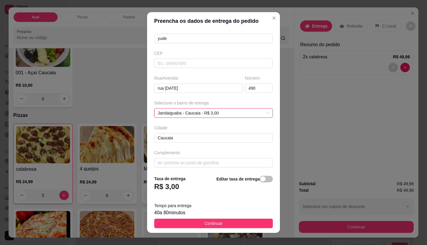
scroll to position [59, 0]
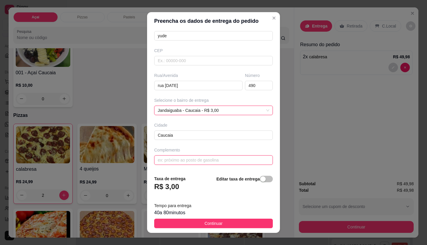
click at [199, 159] on input "text" at bounding box center [213, 160] width 119 height 9
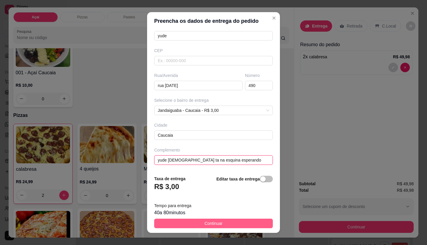
type input "yude [DEMOGRAPHIC_DATA] ta na esquina esperando"
click at [175, 221] on button "Continuar" at bounding box center [213, 223] width 119 height 9
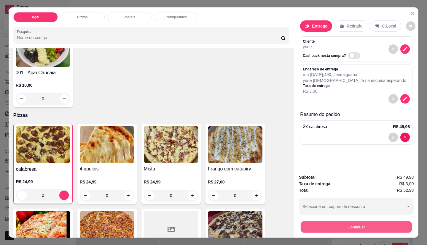
click at [335, 223] on button "Continuar" at bounding box center [356, 228] width 111 height 12
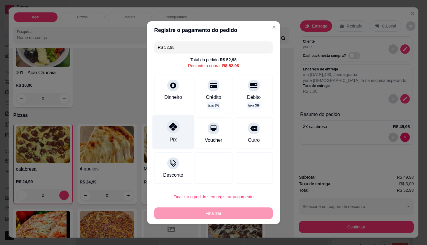
click at [172, 128] on icon at bounding box center [173, 127] width 8 height 8
type input "R$ 0,00"
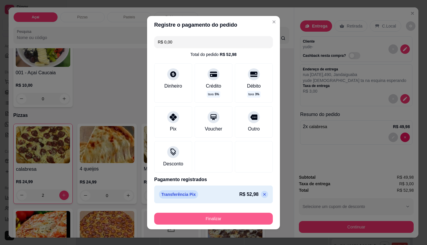
click at [197, 222] on button "Finalizar" at bounding box center [213, 219] width 119 height 12
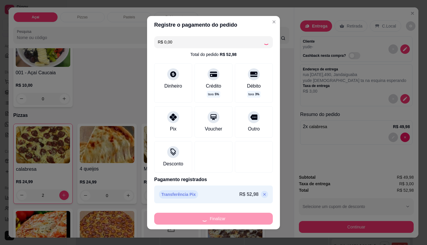
type input "0"
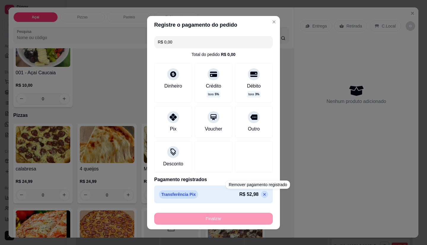
type input "-R$ 52,98"
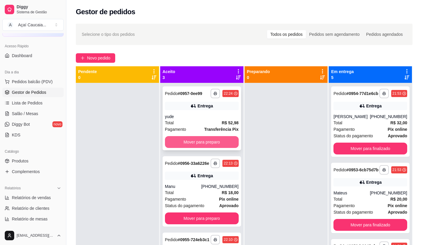
click at [207, 145] on button "Mover para preparo" at bounding box center [202, 142] width 74 height 12
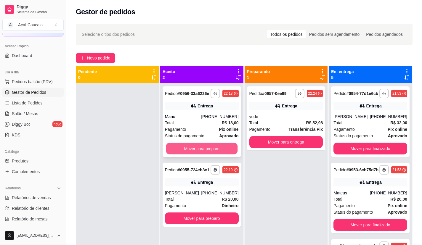
click at [216, 152] on button "Mover para preparo" at bounding box center [201, 149] width 71 height 12
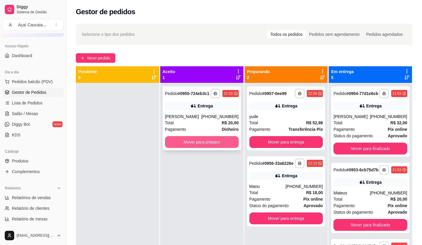
click at [216, 146] on button "Mover para preparo" at bounding box center [202, 142] width 74 height 12
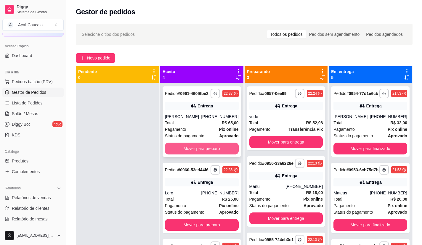
click at [202, 153] on button "Mover para preparo" at bounding box center [202, 149] width 74 height 12
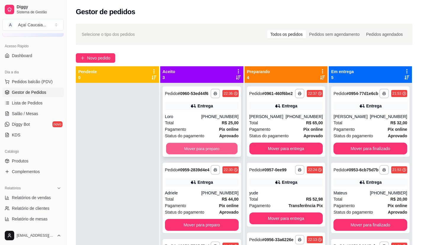
click at [197, 155] on button "Mover para preparo" at bounding box center [201, 149] width 71 height 12
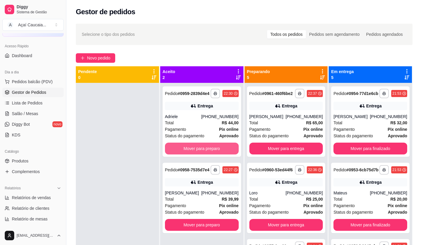
click at [197, 155] on button "Mover para preparo" at bounding box center [202, 149] width 74 height 12
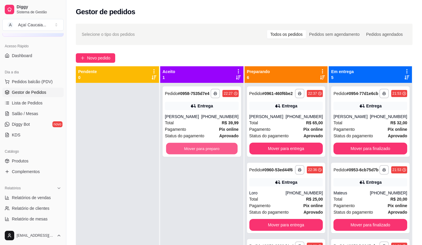
click at [197, 155] on button "Mover para preparo" at bounding box center [201, 149] width 71 height 12
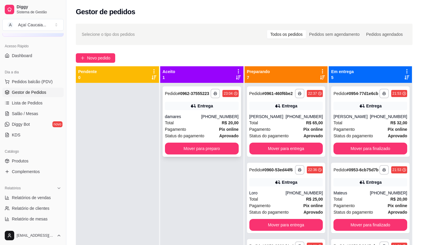
click at [202, 120] on div "damares" at bounding box center [183, 117] width 36 height 6
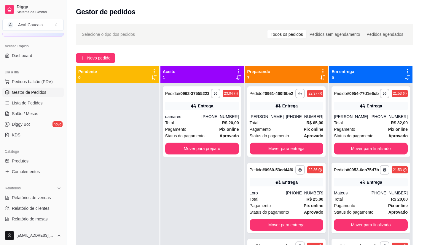
click at [270, 25] on button "Imprimir" at bounding box center [279, 27] width 20 height 9
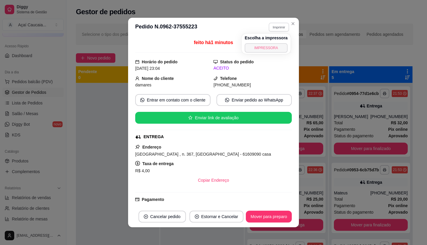
click at [267, 47] on button "IMPRESSORA" at bounding box center [266, 47] width 43 height 9
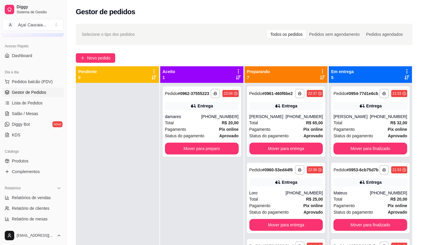
click at [106, 143] on div at bounding box center [117, 205] width 83 height 245
click at [146, 161] on div at bounding box center [117, 205] width 83 height 245
click at [163, 157] on div "**********" at bounding box center [202, 122] width 79 height 71
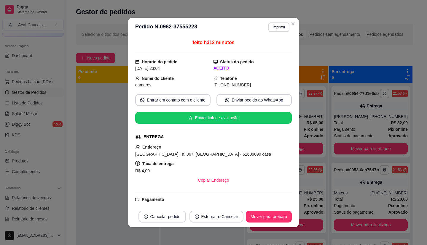
click at [131, 151] on div "feito há 12 minutos Horário do pedido [DATE] 23:04 Status do pedido ACEITO Nome…" at bounding box center [213, 122] width 171 height 170
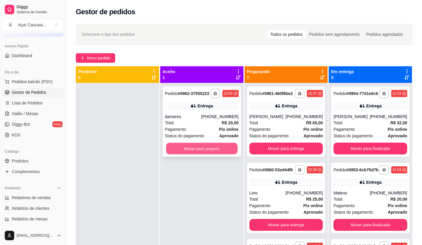
click at [194, 151] on button "Mover para preparo" at bounding box center [201, 149] width 71 height 12
click at [120, 147] on div at bounding box center [117, 205] width 83 height 245
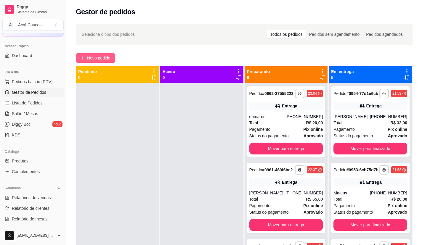
click at [87, 56] on span "Novo pedido" at bounding box center [98, 58] width 23 height 7
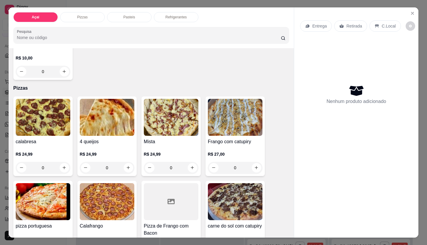
scroll to position [89, 0]
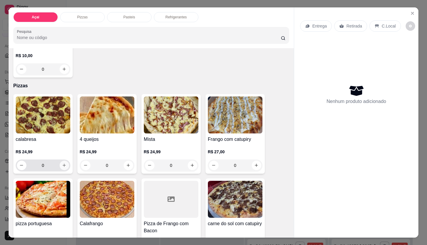
click at [62, 163] on icon "increase-product-quantity" at bounding box center [64, 165] width 4 height 4
type input "1"
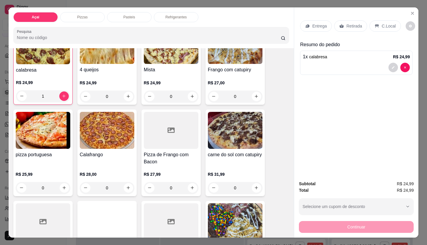
scroll to position [178, 0]
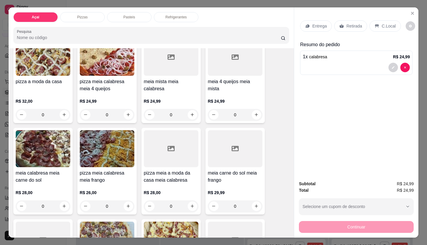
click at [173, 12] on div "Refrigerantes" at bounding box center [176, 17] width 44 height 10
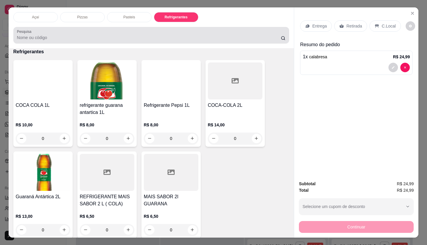
scroll to position [14, 0]
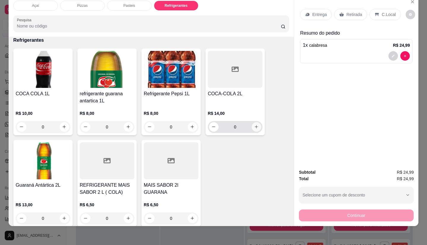
click at [256, 125] on icon "increase-product-quantity" at bounding box center [256, 127] width 4 height 4
type input "1"
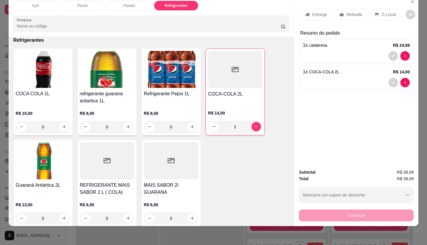
click at [316, 12] on p "Entrega" at bounding box center [319, 15] width 15 height 6
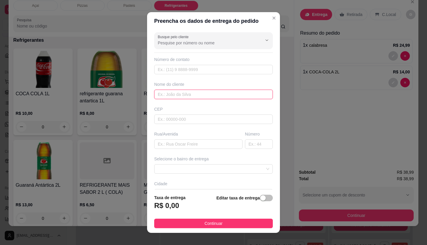
click at [175, 93] on input "text" at bounding box center [213, 94] width 119 height 9
type input "FLAVIANA"
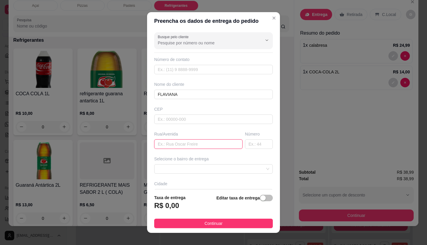
click at [197, 148] on input "text" at bounding box center [198, 144] width 88 height 9
click at [221, 165] on span at bounding box center [213, 169] width 111 height 9
type input "palmiri"
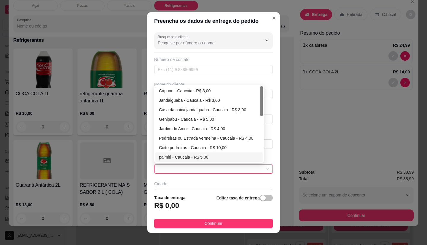
click at [175, 157] on div "palmiri - Caucaia - R$ 5,00" at bounding box center [209, 157] width 100 height 7
type input "Caucaia"
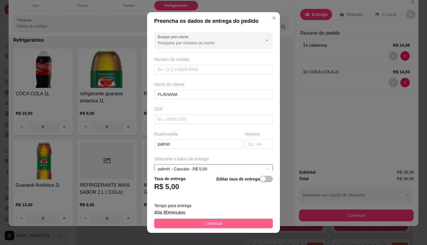
click at [214, 224] on span "Continuar" at bounding box center [214, 224] width 18 height 7
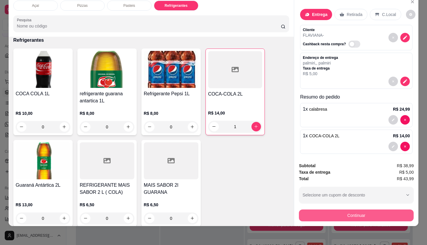
click at [322, 210] on button "Continuar" at bounding box center [356, 216] width 115 height 12
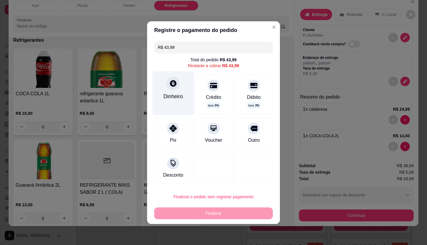
click at [165, 100] on div "Dinheiro" at bounding box center [173, 96] width 20 height 8
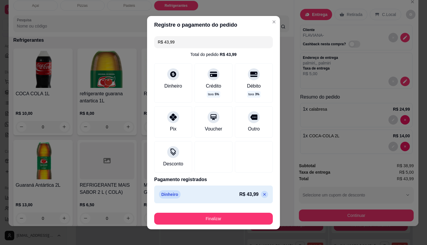
type input "R$ 0,00"
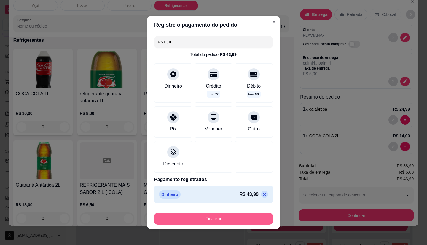
click at [228, 221] on button "Finalizar" at bounding box center [213, 219] width 119 height 12
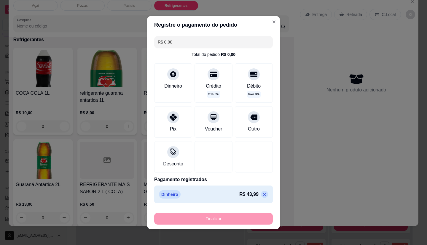
type input "0"
type input "-R$ 43,99"
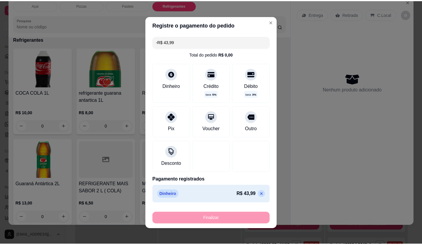
scroll to position [1135, 0]
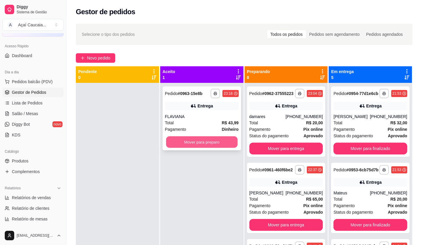
click at [167, 141] on button "Mover para preparo" at bounding box center [201, 143] width 71 height 12
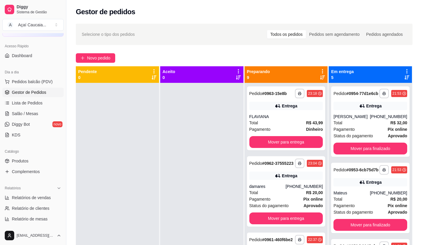
click at [185, 175] on div at bounding box center [201, 205] width 83 height 245
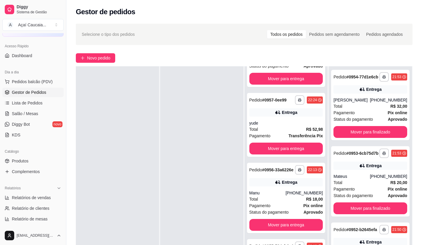
scroll to position [462, 0]
click at [176, 143] on div at bounding box center [201, 188] width 83 height 245
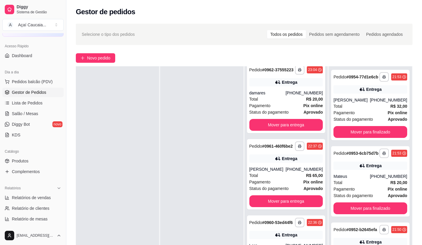
scroll to position [0, 0]
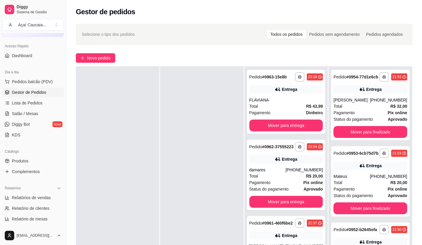
click at [176, 141] on div at bounding box center [201, 188] width 83 height 245
click at [294, 125] on button "Mover para entrega" at bounding box center [287, 126] width 74 height 12
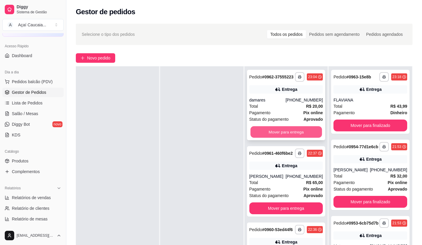
click at [296, 135] on button "Mover para entrega" at bounding box center [285, 133] width 71 height 12
click at [297, 138] on button "Mover para entrega" at bounding box center [287, 132] width 74 height 12
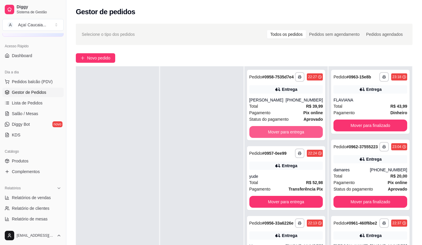
click at [297, 138] on button "Mover para entrega" at bounding box center [287, 132] width 74 height 12
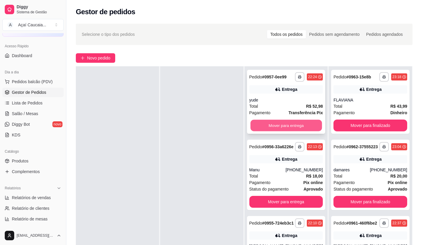
click at [298, 129] on button "Mover para entrega" at bounding box center [285, 126] width 71 height 12
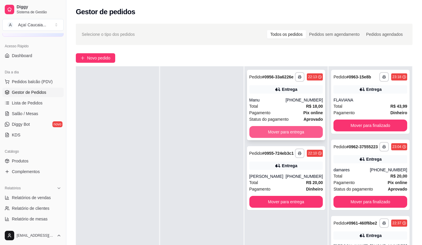
click at [304, 134] on button "Mover para entrega" at bounding box center [287, 132] width 74 height 12
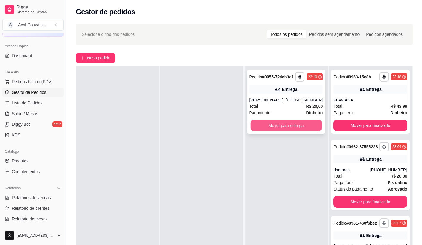
click at [304, 125] on button "Mover para entrega" at bounding box center [285, 126] width 71 height 12
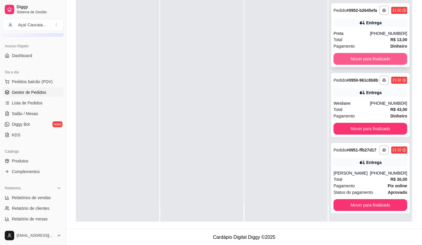
scroll to position [90, 0]
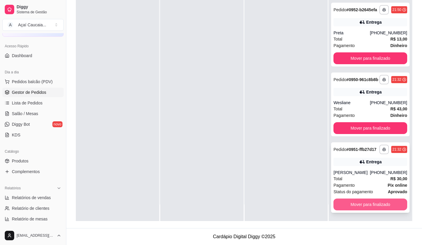
click at [388, 200] on button "Mover para finalizado" at bounding box center [371, 205] width 74 height 12
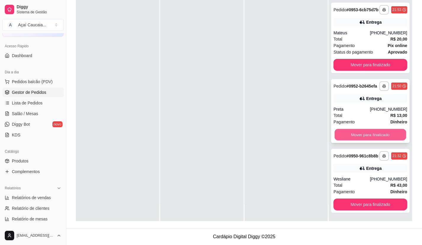
click at [379, 130] on button "Mover para finalizado" at bounding box center [370, 135] width 71 height 12
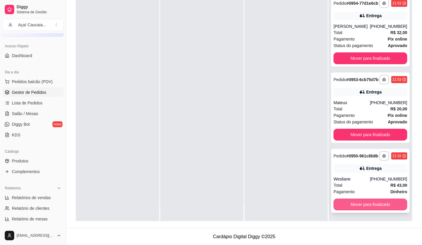
click at [383, 206] on button "Mover para finalizado" at bounding box center [371, 205] width 74 height 12
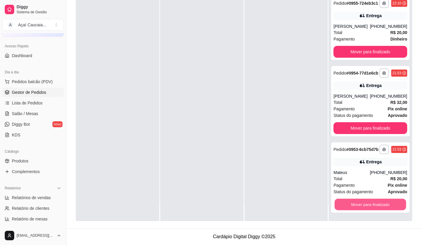
click at [384, 206] on button "Mover para finalizado" at bounding box center [370, 205] width 71 height 12
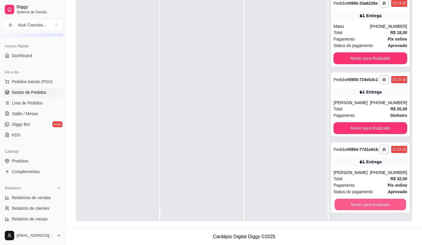
click at [384, 206] on button "Mover para finalizado" at bounding box center [370, 205] width 71 height 12
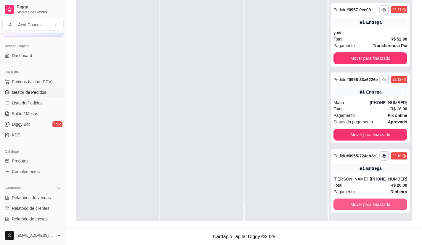
scroll to position [462, 0]
click at [384, 206] on button "Mover para finalizado" at bounding box center [371, 205] width 74 height 12
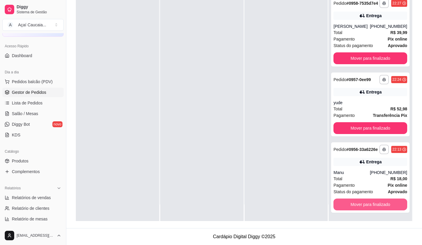
click at [384, 206] on button "Mover para finalizado" at bounding box center [371, 205] width 74 height 12
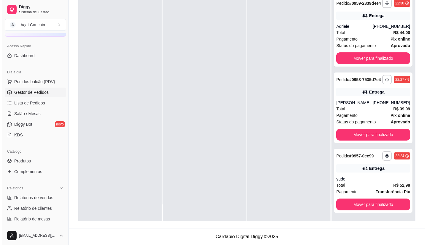
scroll to position [306, 0]
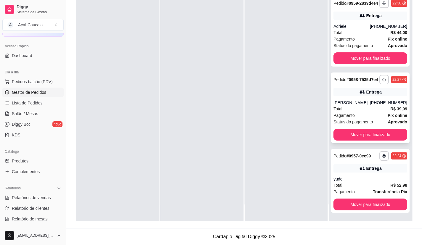
click at [367, 90] on div "Entrega" at bounding box center [374, 92] width 15 height 6
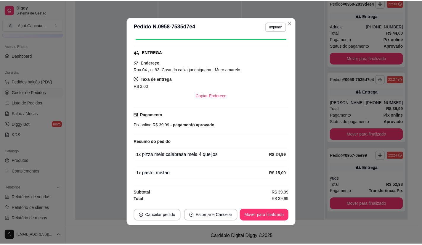
scroll to position [1, 0]
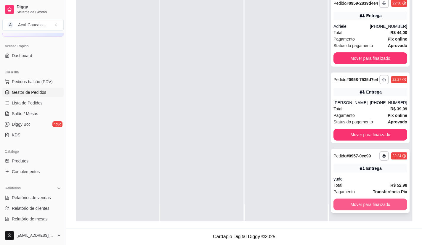
click at [355, 208] on button "Mover para finalizado" at bounding box center [371, 205] width 74 height 12
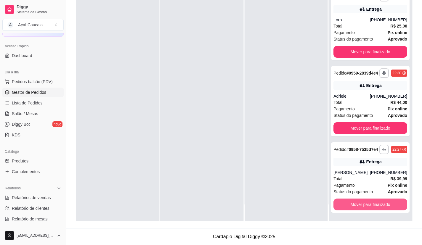
scroll to position [237, 0]
click at [21, 106] on link "Lista de Pedidos" at bounding box center [32, 102] width 61 height 9
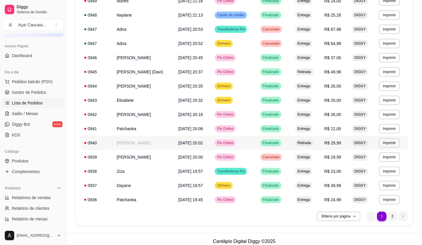
scroll to position [310, 0]
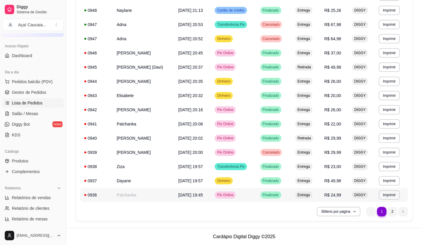
click at [175, 192] on td "[DATE] 19:45" at bounding box center [193, 195] width 36 height 14
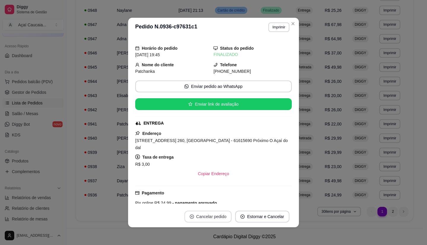
click at [204, 215] on button "Cancelar pedido" at bounding box center [207, 217] width 47 height 12
click at [218, 202] on button "Sim" at bounding box center [224, 203] width 23 height 12
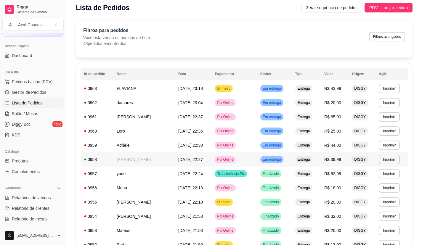
scroll to position [0, 0]
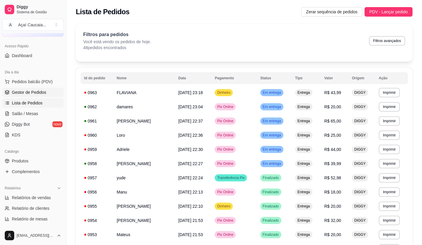
click at [38, 91] on span "Gestor de Pedidos" at bounding box center [29, 93] width 34 height 6
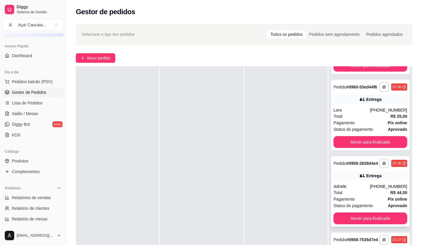
scroll to position [90, 0]
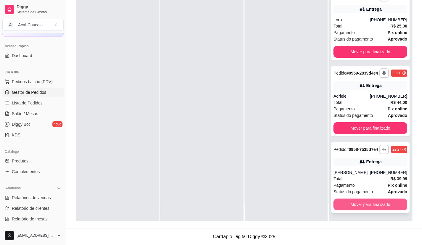
click at [378, 202] on button "Mover para finalizado" at bounding box center [371, 205] width 74 height 12
click at [378, 201] on button "Mover para finalizado" at bounding box center [370, 205] width 71 height 12
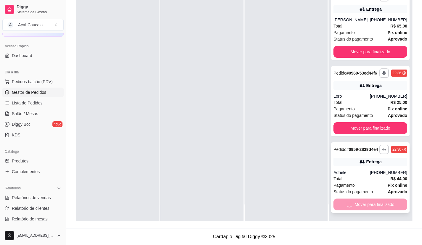
scroll to position [74, 0]
click at [378, 201] on button "Mover para finalizado" at bounding box center [371, 205] width 74 height 12
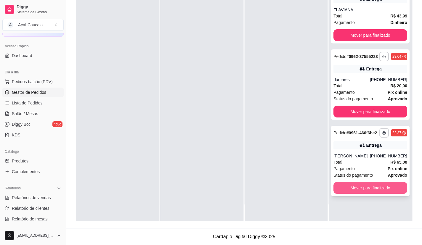
click at [379, 193] on button "Mover para finalizado" at bounding box center [371, 188] width 74 height 12
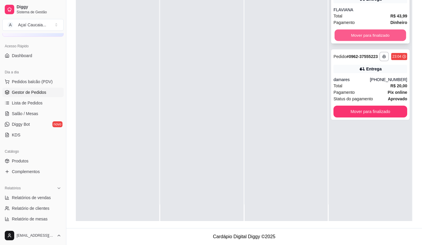
click at [387, 32] on button "Mover para finalizado" at bounding box center [370, 36] width 71 height 12
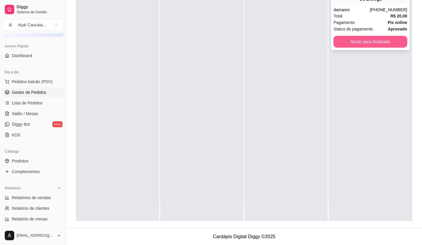
click at [388, 41] on button "Mover para finalizado" at bounding box center [371, 42] width 74 height 12
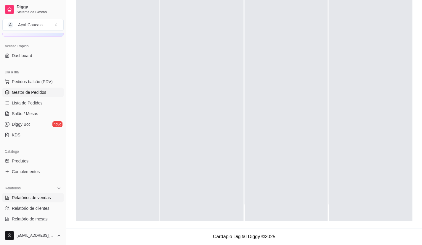
click at [40, 196] on span "Relatórios de vendas" at bounding box center [31, 198] width 39 height 6
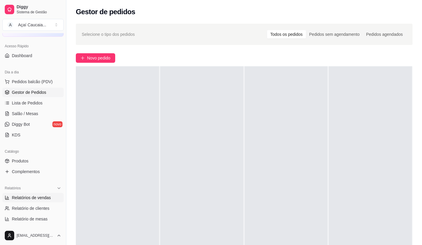
select select "ALL"
select select "0"
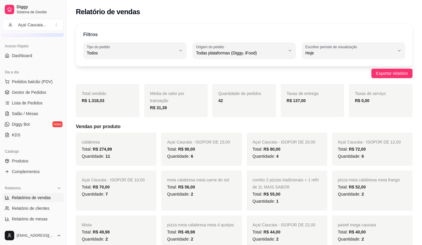
click at [2, 193] on link "Relatórios de vendas" at bounding box center [32, 197] width 61 height 9
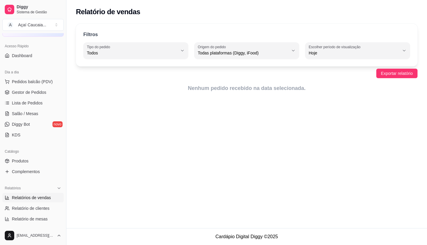
click at [422, 3] on div "Relatório de vendas" at bounding box center [246, 10] width 360 height 20
